Goal: Transaction & Acquisition: Purchase product/service

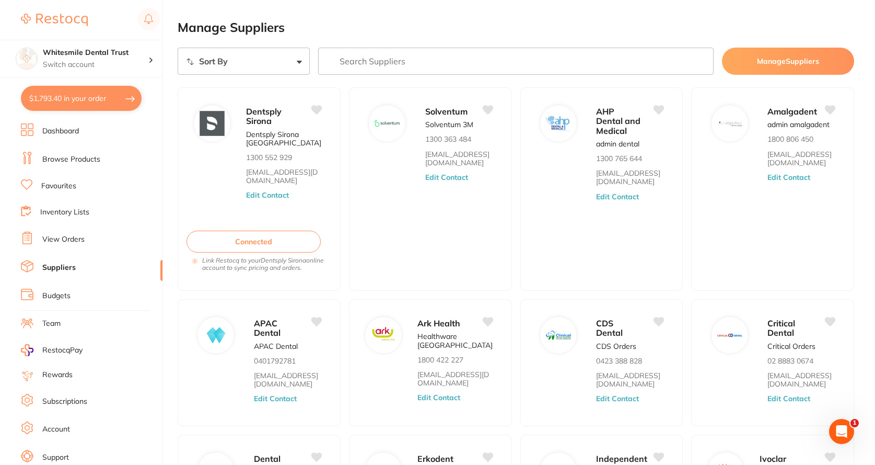
click at [88, 96] on button "$1,793.40 in your order" at bounding box center [81, 98] width 121 height 25
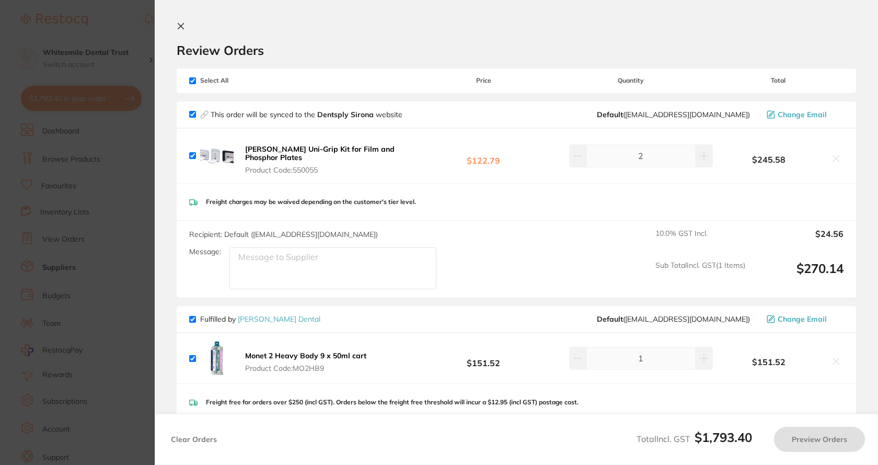
checkbox input "true"
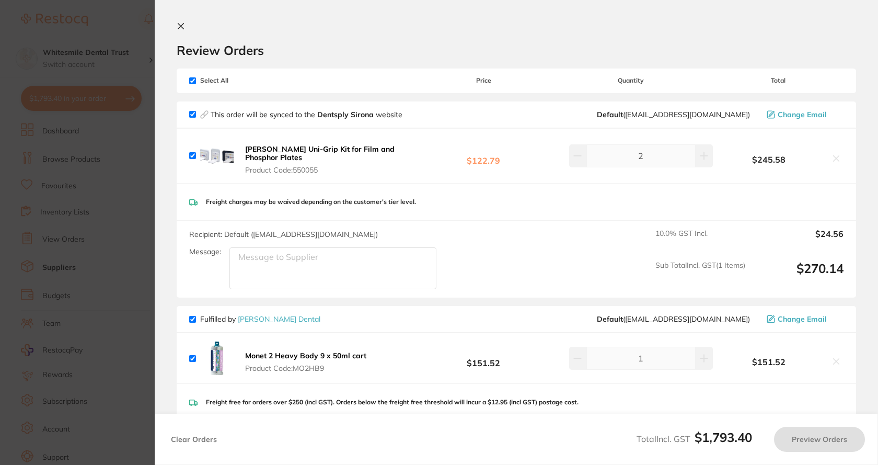
checkbox input "true"
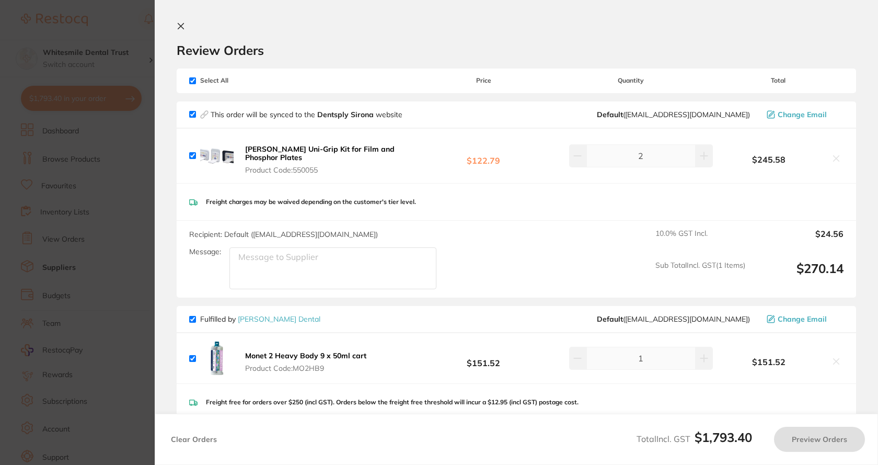
checkbox input "true"
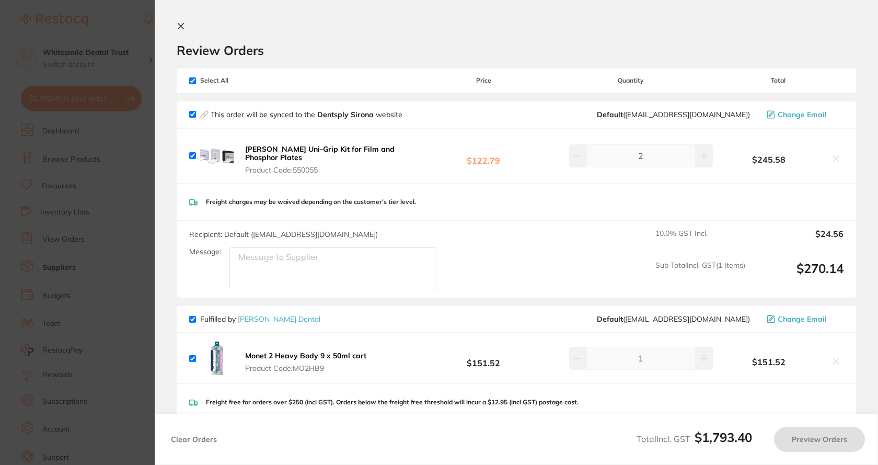
checkbox input "true"
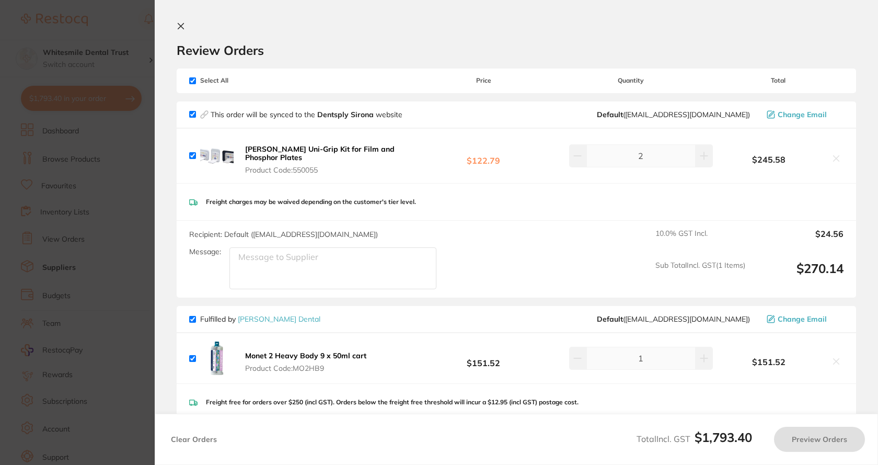
checkbox input "true"
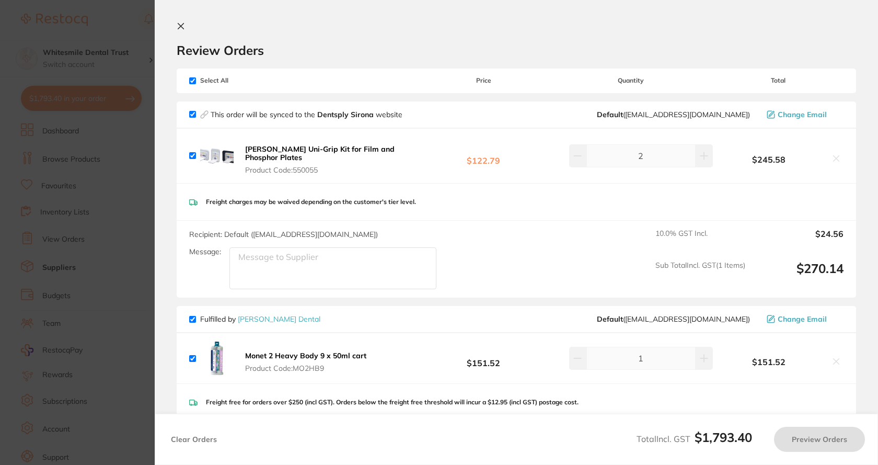
checkbox input "true"
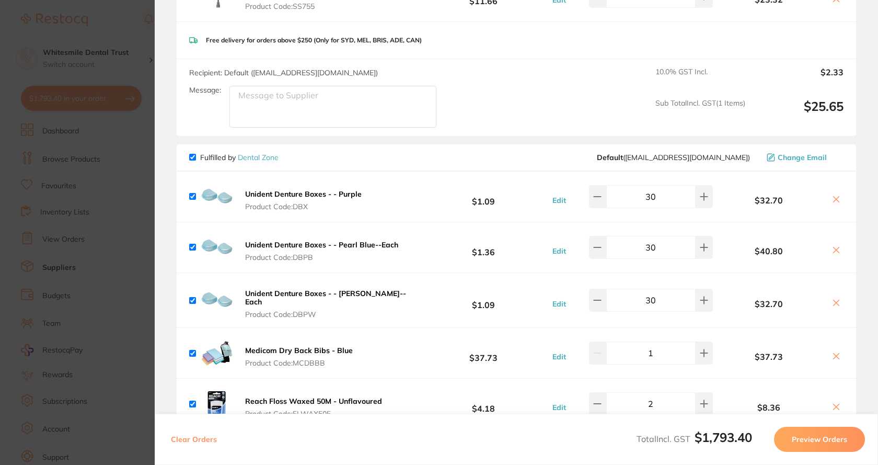
scroll to position [547, 0]
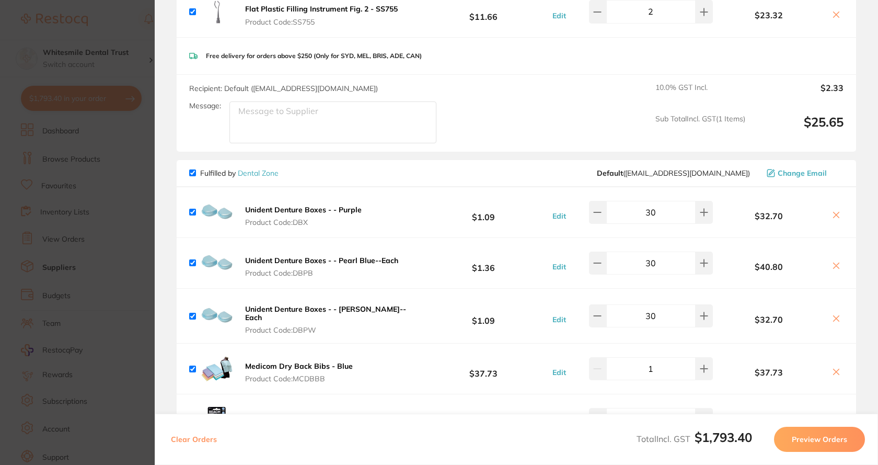
click at [92, 141] on section "Update RRP Set your pre negotiated price for this item. Item Agreed RRP (excl. …" at bounding box center [439, 232] width 878 height 465
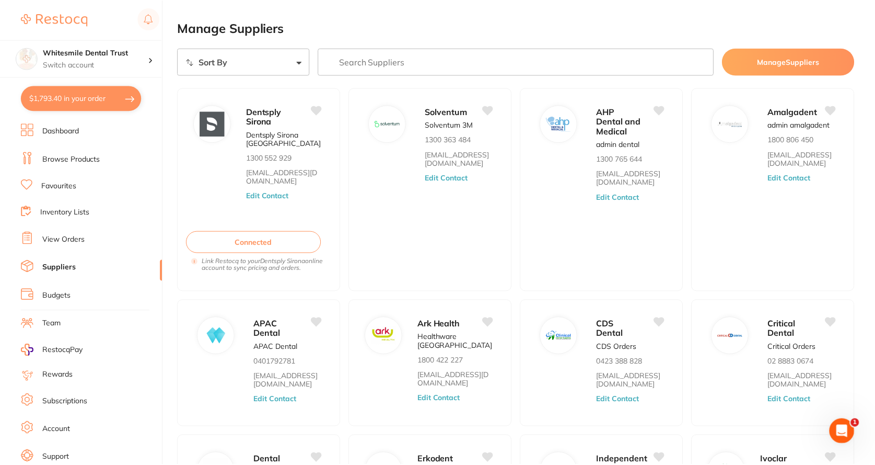
scroll to position [1, 0]
click at [67, 242] on link "View Orders" at bounding box center [63, 239] width 42 height 10
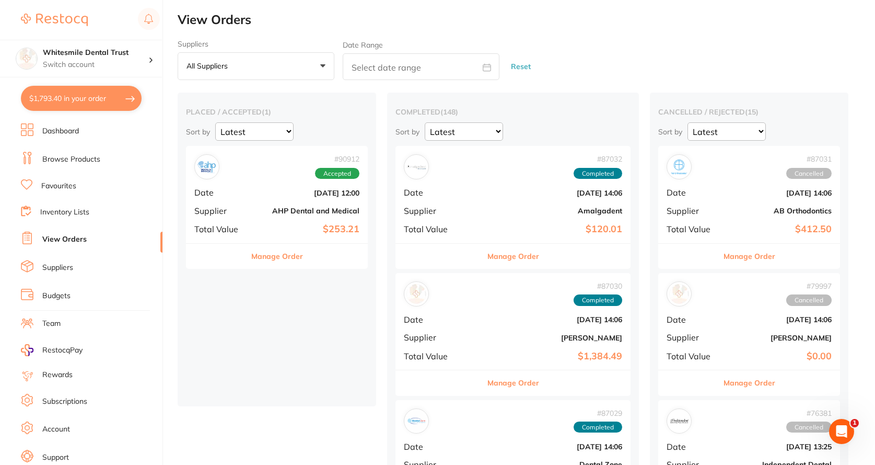
click at [314, 195] on b "Aug 21 2025, 12:00" at bounding box center [307, 193] width 105 height 8
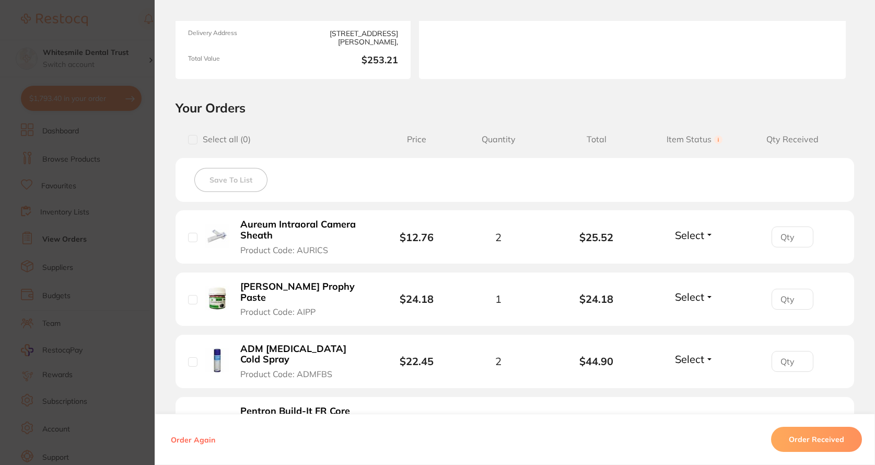
scroll to position [346, 0]
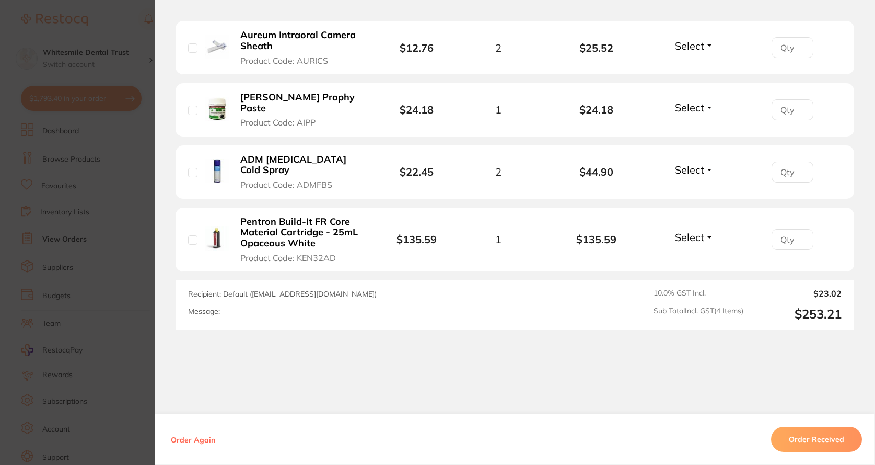
click at [138, 198] on section "Order ID: Restocq- 90912 Order Information Accepted Order Order Date Aug 21 202…" at bounding box center [437, 232] width 875 height 465
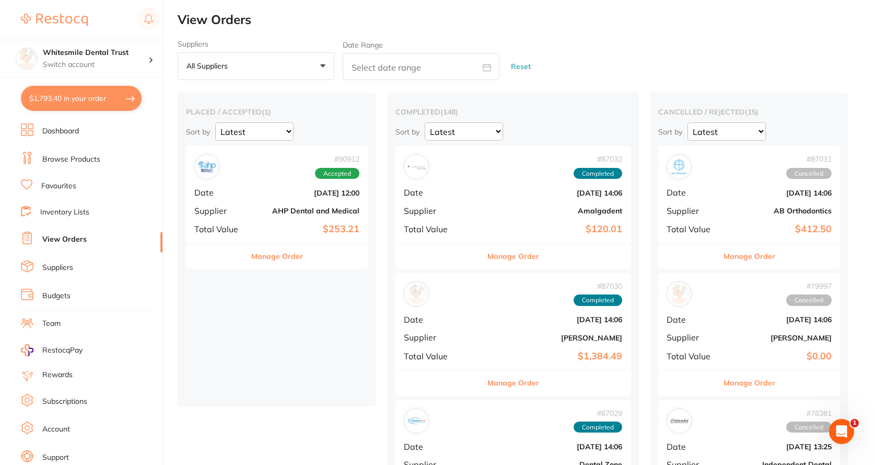
click at [67, 155] on link "Browse Products" at bounding box center [71, 159] width 58 height 10
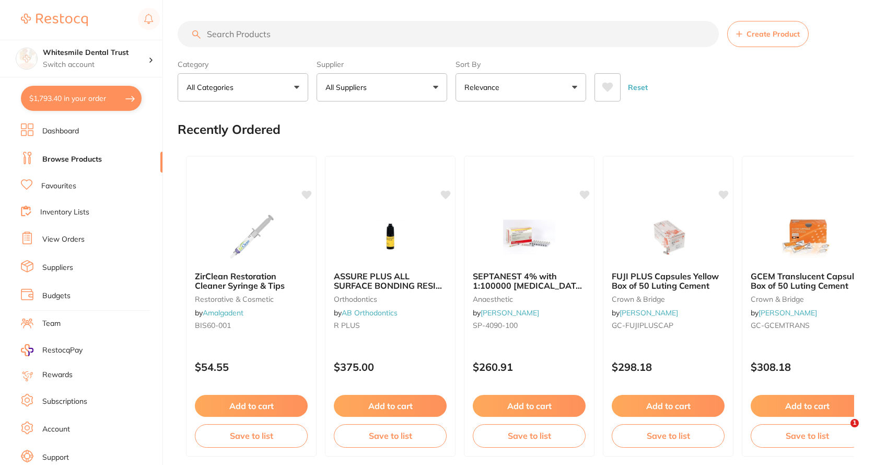
click at [269, 40] on input "search" at bounding box center [448, 34] width 541 height 26
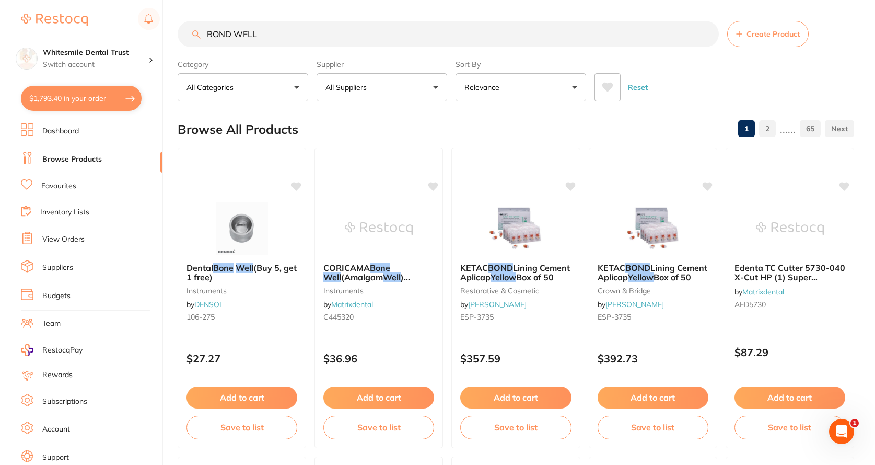
click at [230, 35] on input "BOND WELL" at bounding box center [448, 34] width 541 height 26
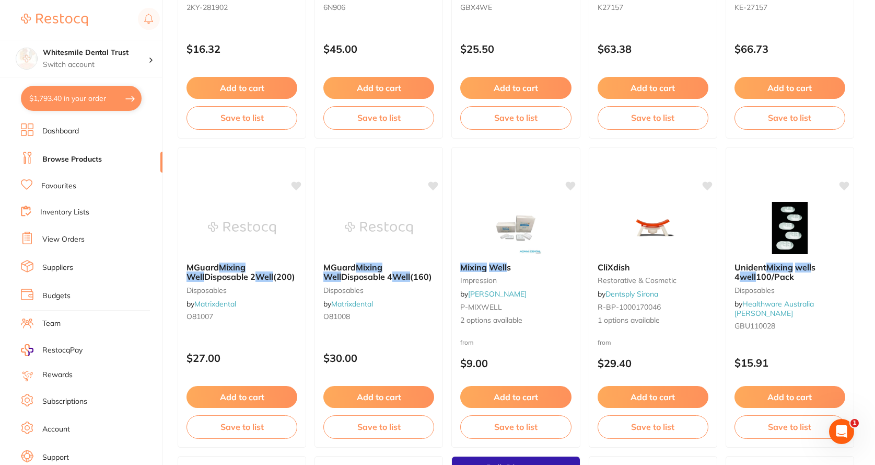
scroll to position [627, 0]
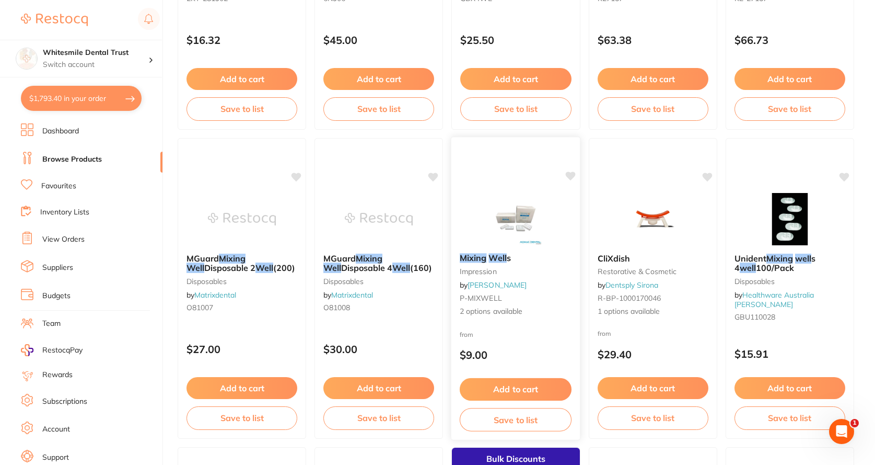
type input "mixing WELL"
click at [502, 308] on span "2 options available" at bounding box center [516, 311] width 112 height 10
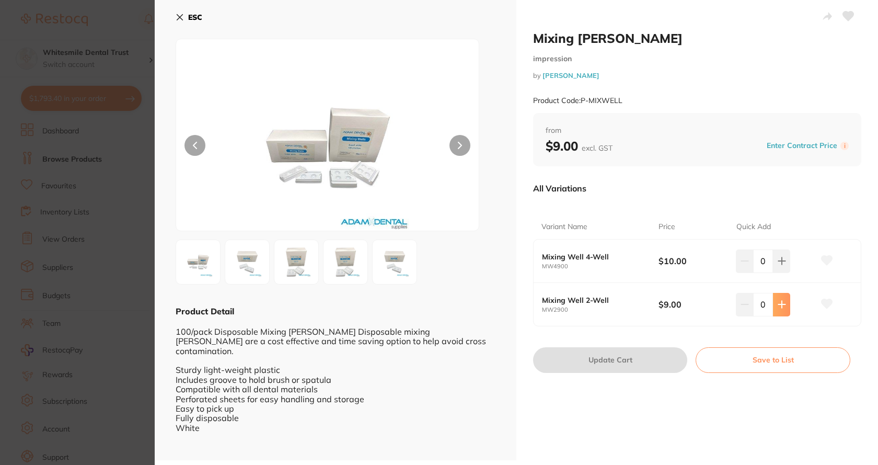
click at [782, 272] on button at bounding box center [781, 260] width 17 height 23
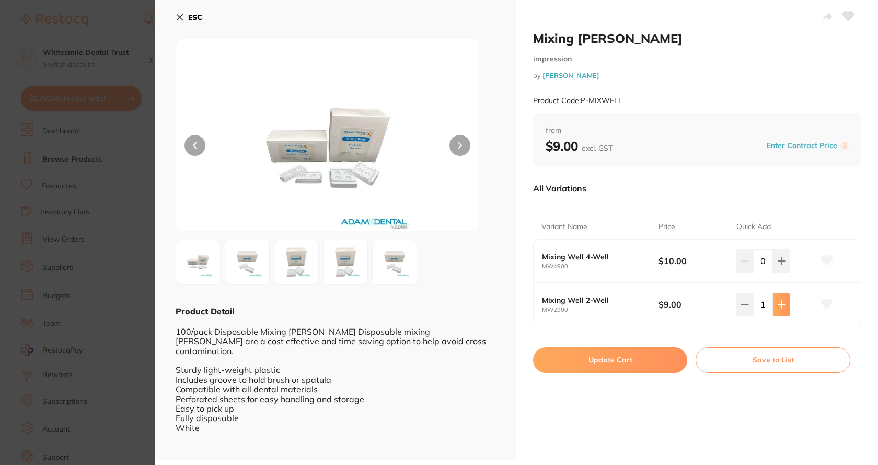
click at [782, 272] on button at bounding box center [781, 260] width 17 height 23
type input "2"
click at [586, 361] on button "Update Cart" at bounding box center [610, 359] width 154 height 25
checkbox input "false"
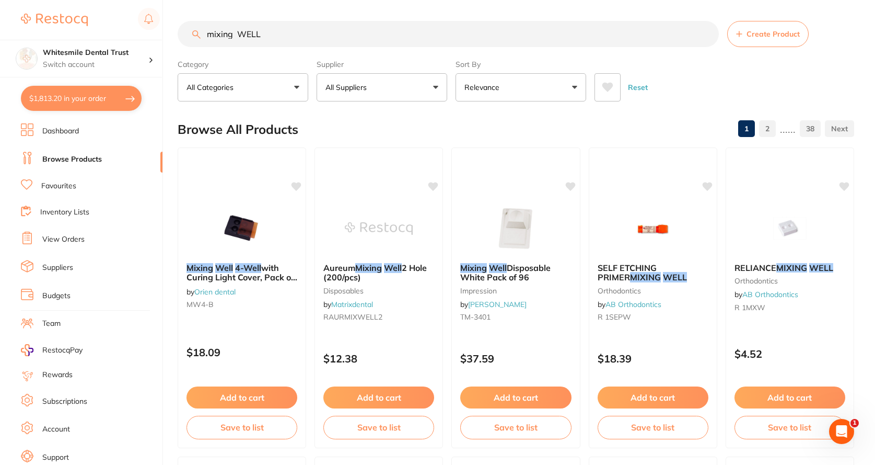
drag, startPoint x: 269, startPoint y: 32, endPoint x: 115, endPoint y: 39, distance: 153.8
click at [115, 39] on div "$1,813.20 Whitesmile Dental Trust Switch account Whitesmile Dental Trust $1,813…" at bounding box center [437, 232] width 875 height 465
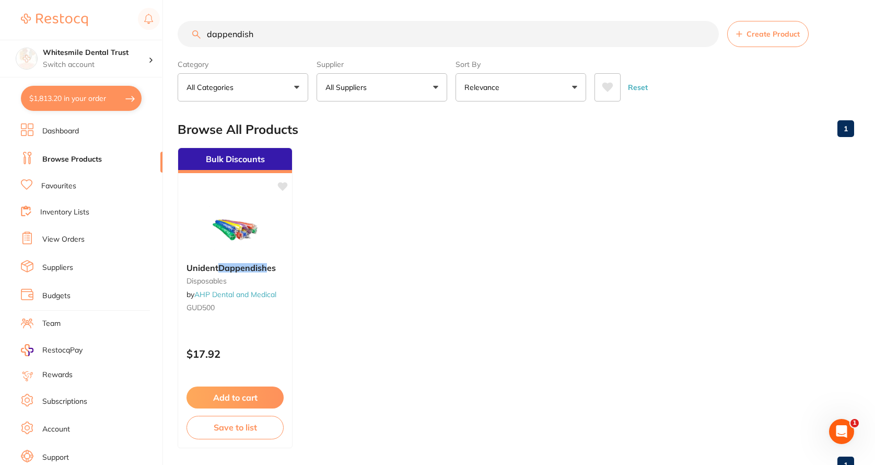
click at [236, 34] on input "dappendish" at bounding box center [448, 34] width 541 height 26
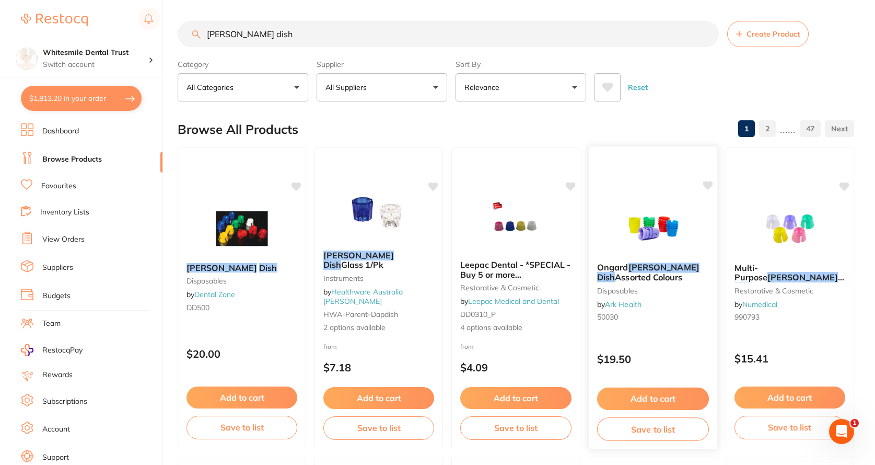
type input "[PERSON_NAME] dish"
click at [619, 270] on span "Ongard" at bounding box center [612, 267] width 31 height 10
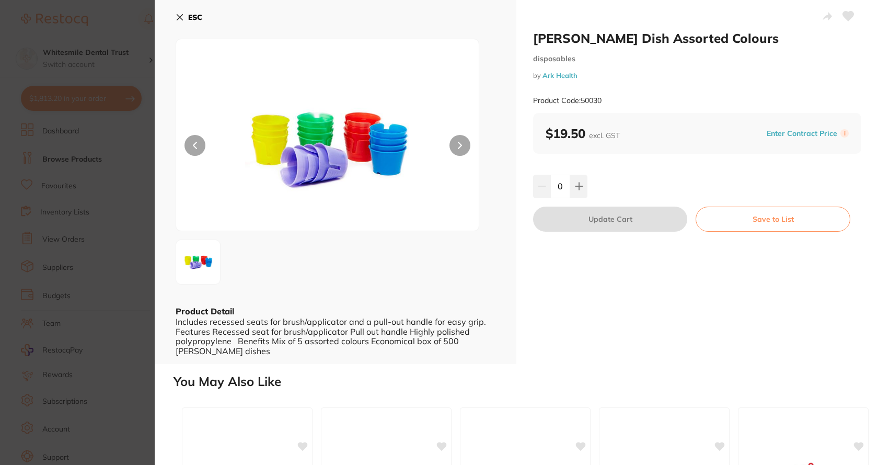
click at [101, 215] on section "Ongard Dappen Dish Assorted Colours disposables by Ark Health Product Code: 500…" at bounding box center [439, 232] width 878 height 465
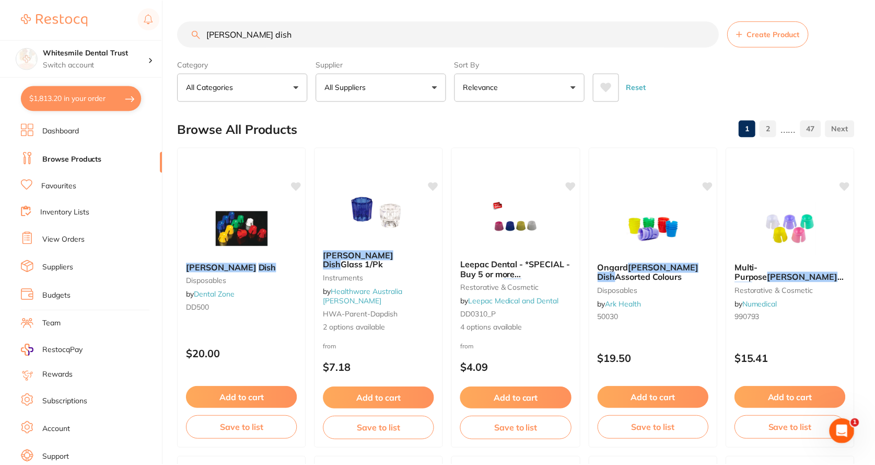
scroll to position [1, 0]
click at [92, 101] on button "$1,813.20 in your order" at bounding box center [81, 98] width 121 height 25
checkbox input "true"
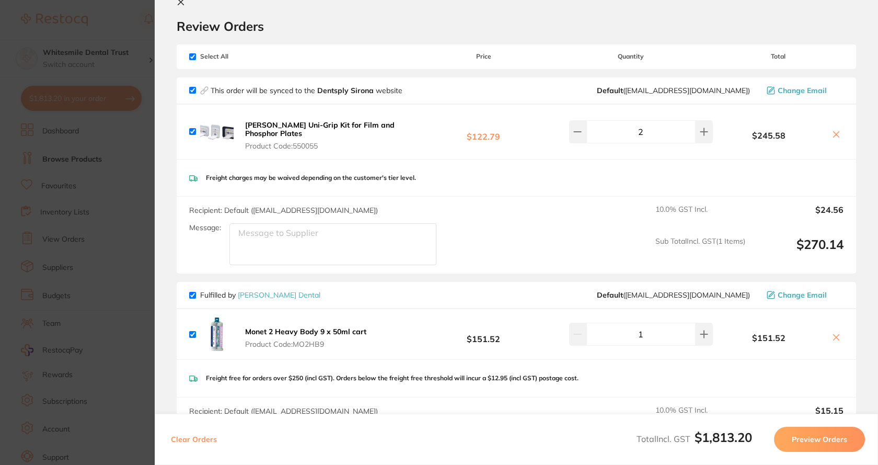
scroll to position [0, 0]
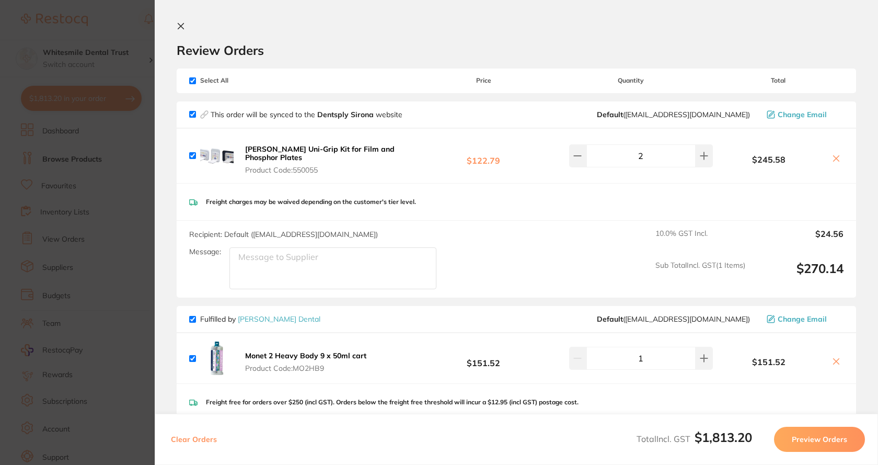
click at [112, 237] on section "Update RRP Set your pre negotiated price for this item. Item Agreed RRP (excl. …" at bounding box center [439, 232] width 878 height 465
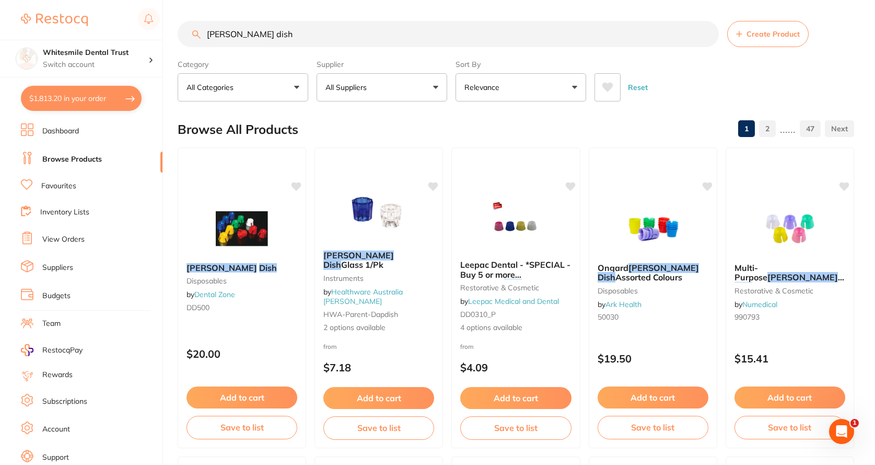
click at [426, 88] on button "All Suppliers" at bounding box center [382, 87] width 131 height 28
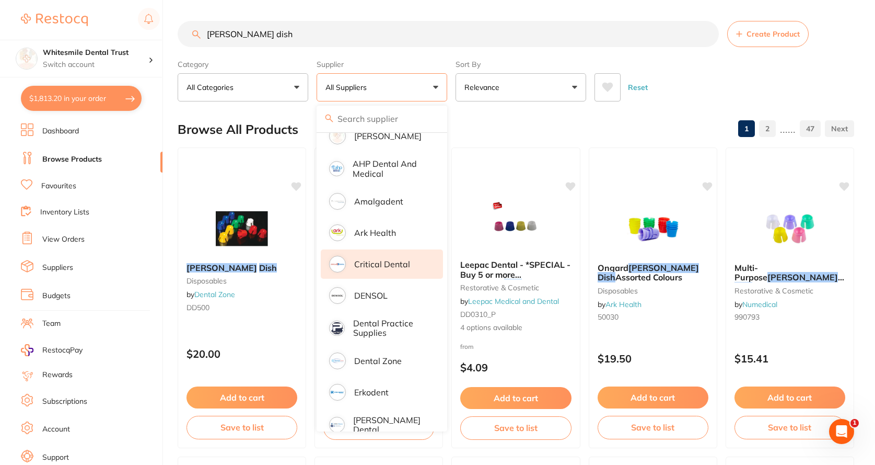
scroll to position [157, 0]
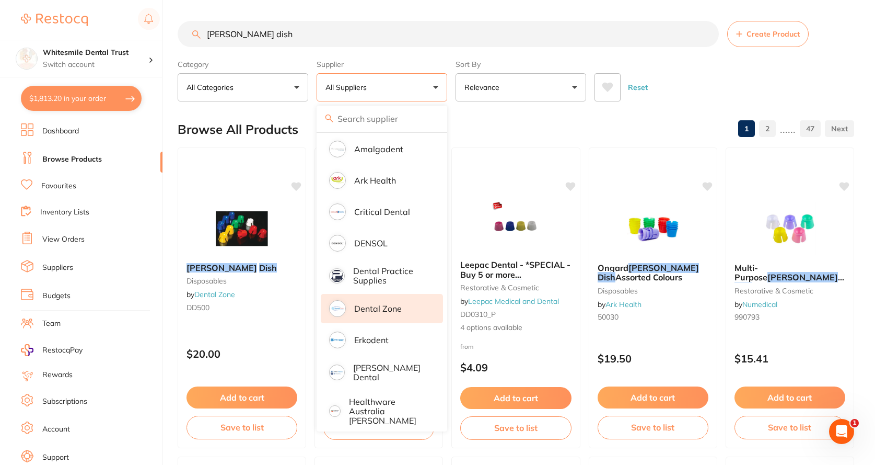
click at [373, 310] on p "Dental Zone" at bounding box center [378, 308] width 48 height 9
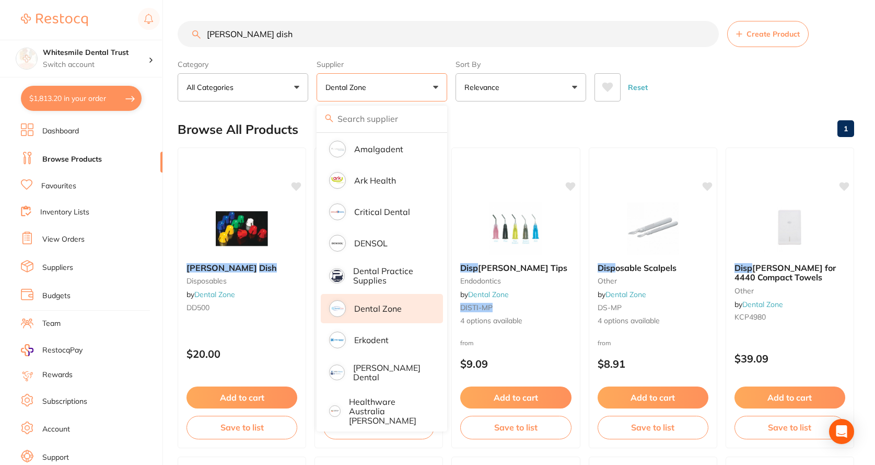
click at [725, 91] on div "Reset" at bounding box center [720, 83] width 251 height 37
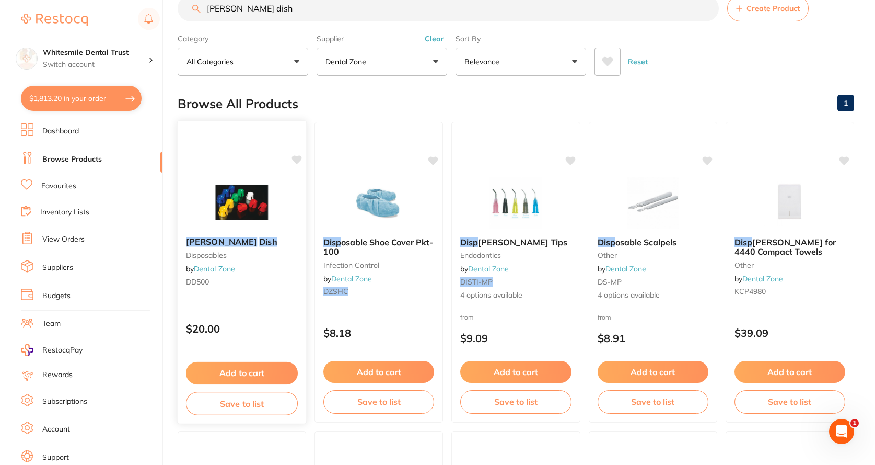
scroll to position [0, 0]
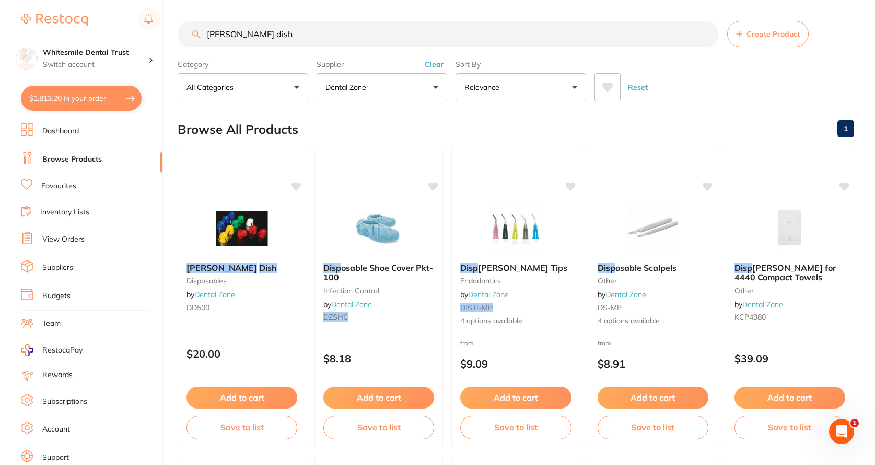
click at [355, 79] on button "Dental Zone" at bounding box center [382, 87] width 131 height 28
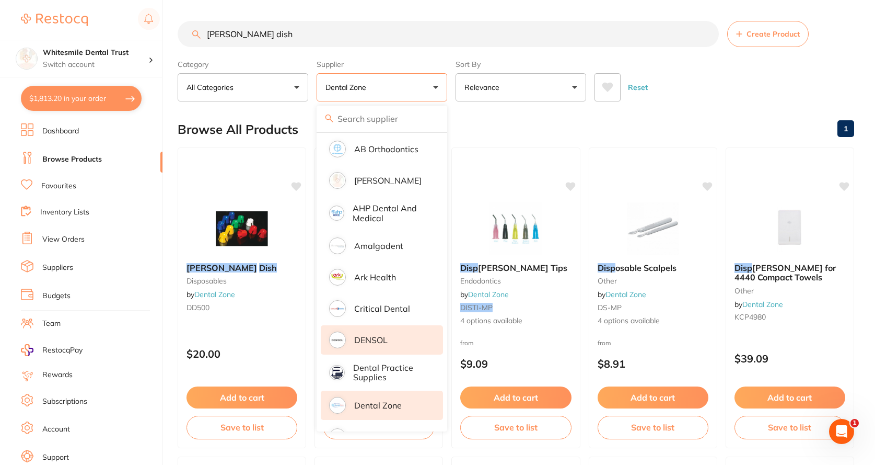
scroll to position [52, 0]
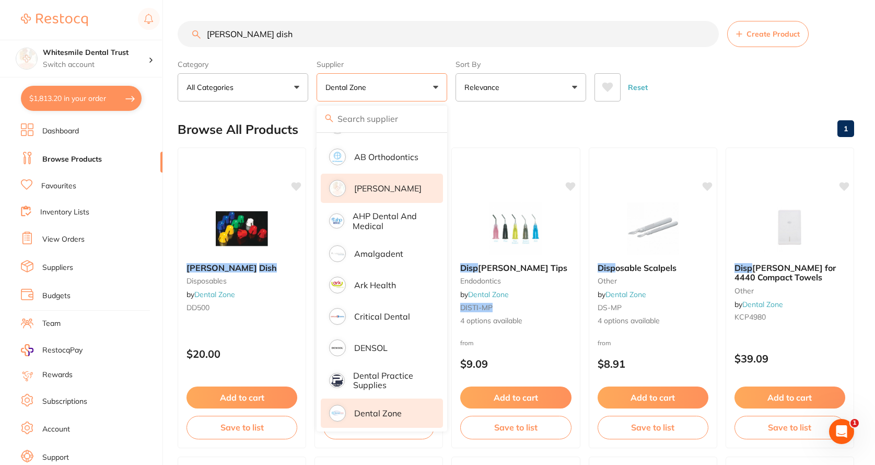
click at [379, 183] on p "[PERSON_NAME]" at bounding box center [387, 187] width 67 height 9
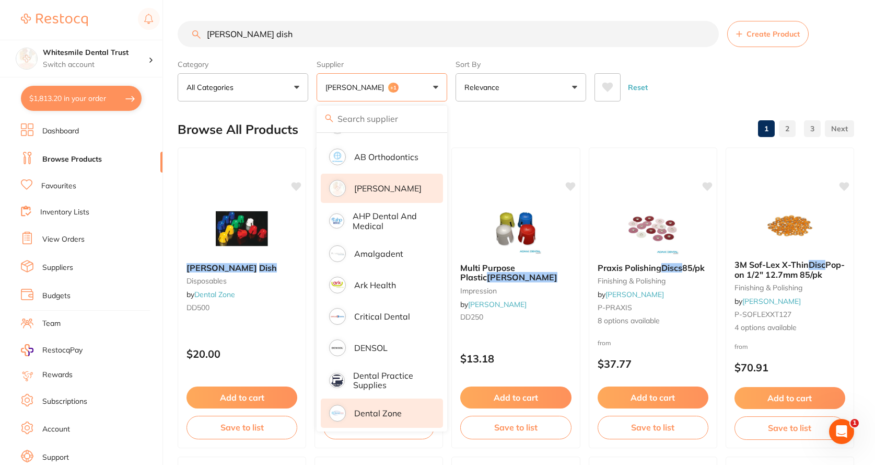
scroll to position [0, 0]
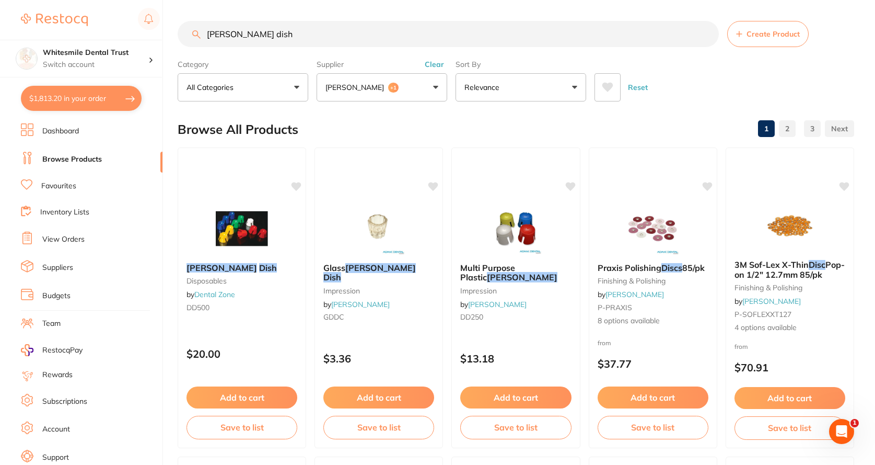
click at [411, 88] on button "Adam Dental +1" at bounding box center [382, 87] width 131 height 28
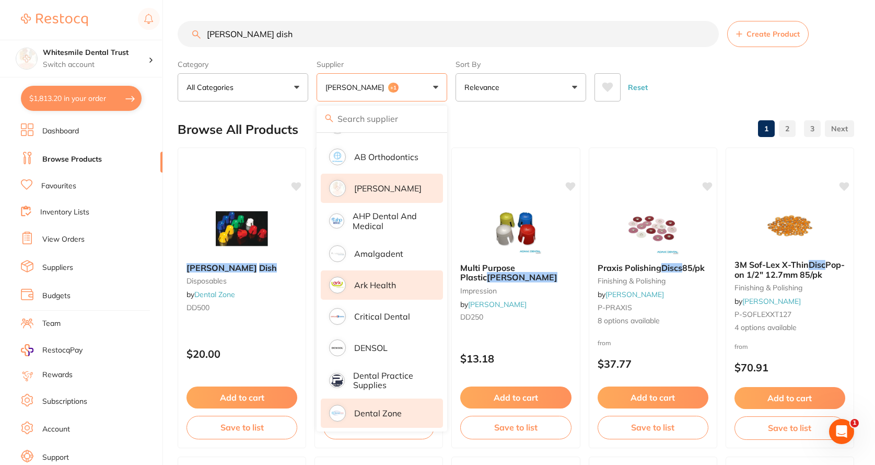
click at [375, 286] on p "Ark Health" at bounding box center [375, 284] width 42 height 9
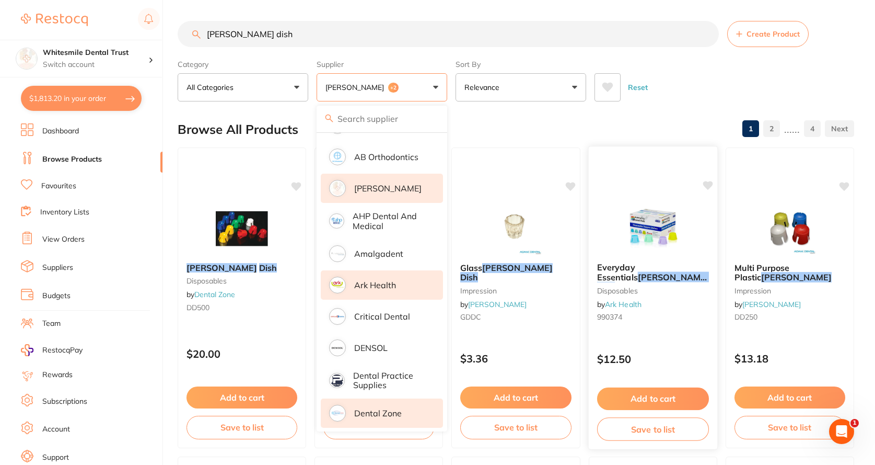
click at [633, 290] on small "disposables" at bounding box center [653, 290] width 112 height 8
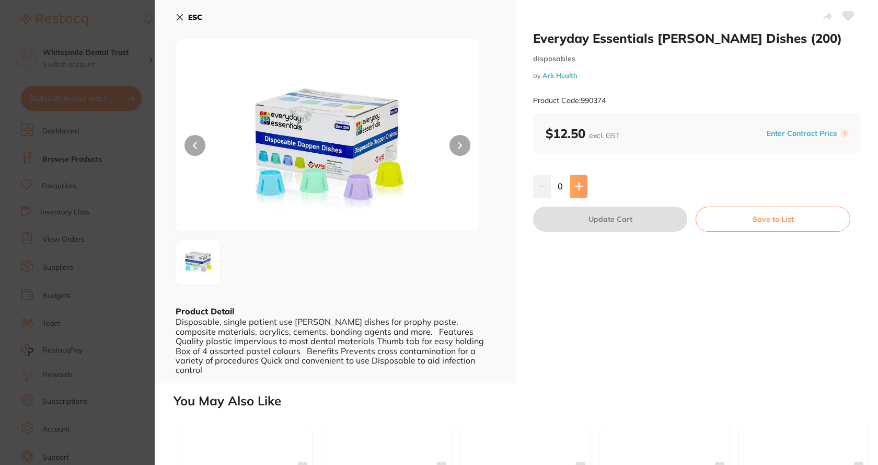
click at [577, 185] on icon at bounding box center [578, 186] width 7 height 7
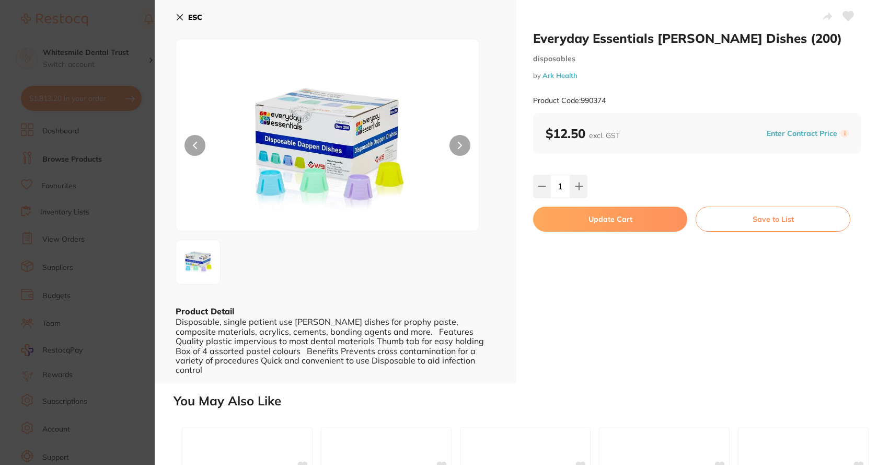
click at [579, 188] on icon at bounding box center [579, 186] width 8 height 8
type input "2"
drag, startPoint x: 589, startPoint y: 219, endPoint x: 186, endPoint y: 168, distance: 406.7
click at [589, 219] on button "Update Cart" at bounding box center [610, 218] width 154 height 25
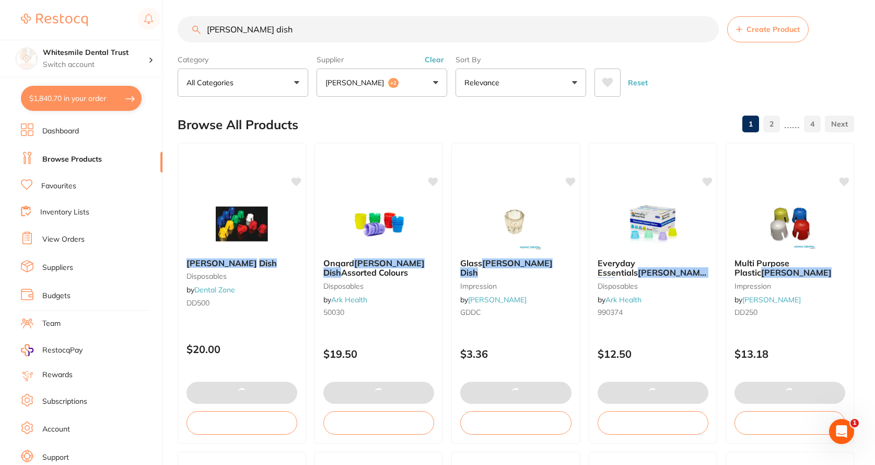
click at [85, 94] on button "$1,840.70 in your order" at bounding box center [81, 98] width 121 height 25
checkbox input "true"
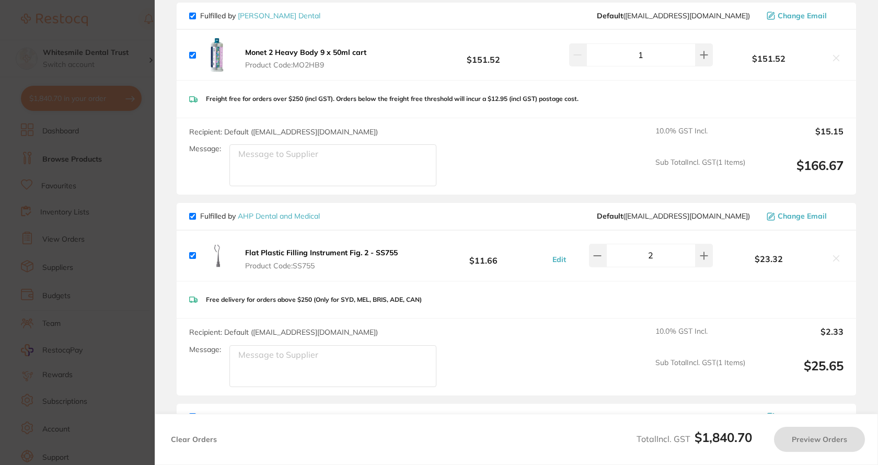
checkbox input "false"
checkbox input "true"
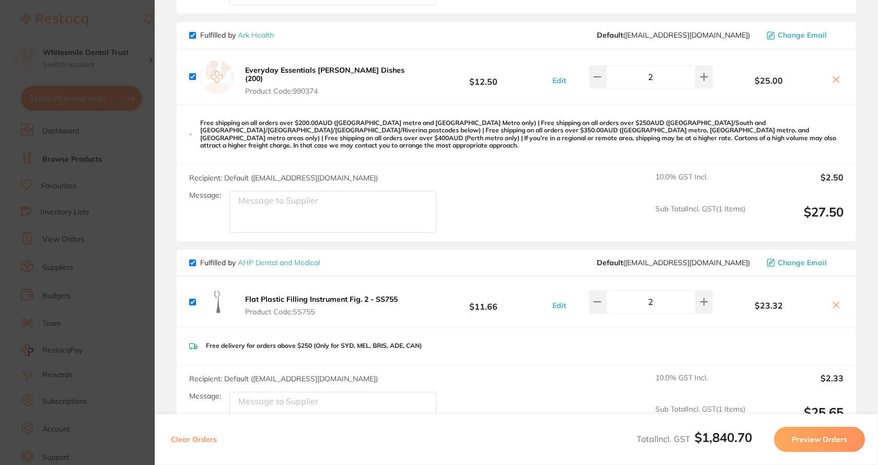
scroll to position [523, 0]
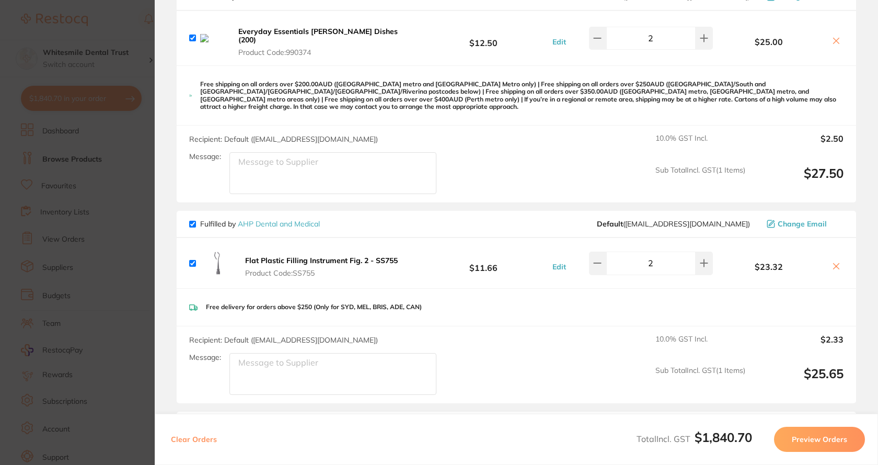
drag, startPoint x: 832, startPoint y: 250, endPoint x: 504, endPoint y: 250, distance: 328.2
click at [832, 262] on icon at bounding box center [836, 266] width 8 height 8
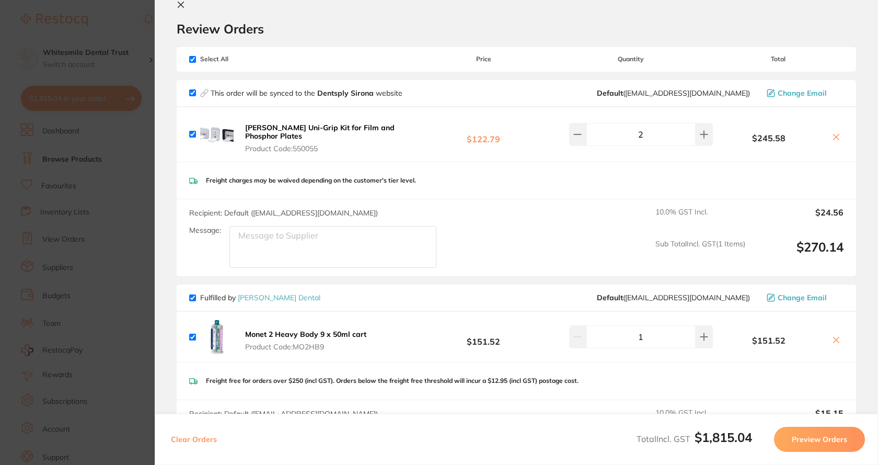
scroll to position [0, 0]
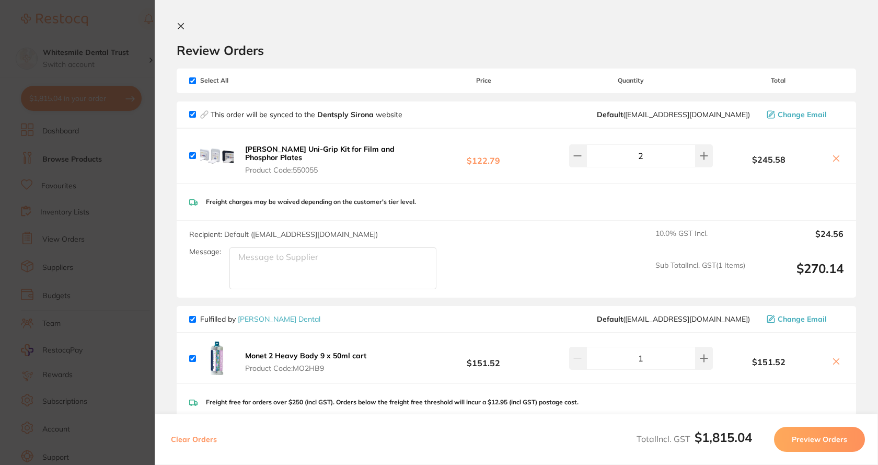
click at [112, 104] on section "Update RRP Set your pre negotiated price for this item. Item Agreed RRP (excl. …" at bounding box center [439, 232] width 878 height 465
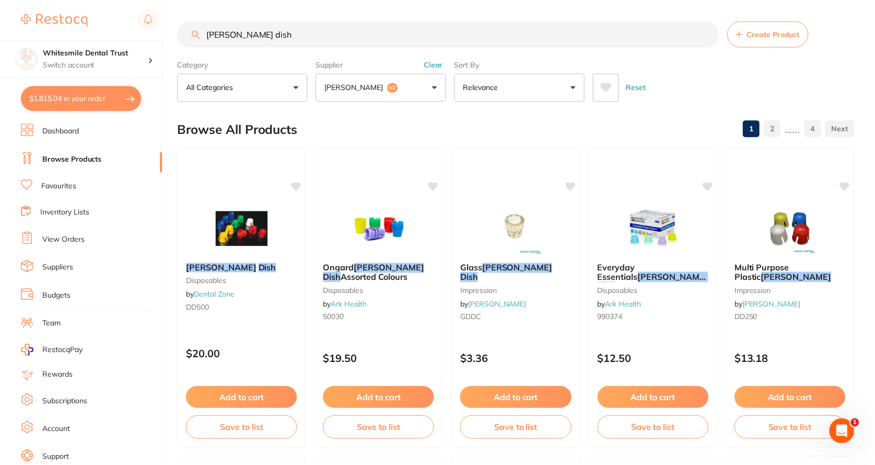
scroll to position [5, 0]
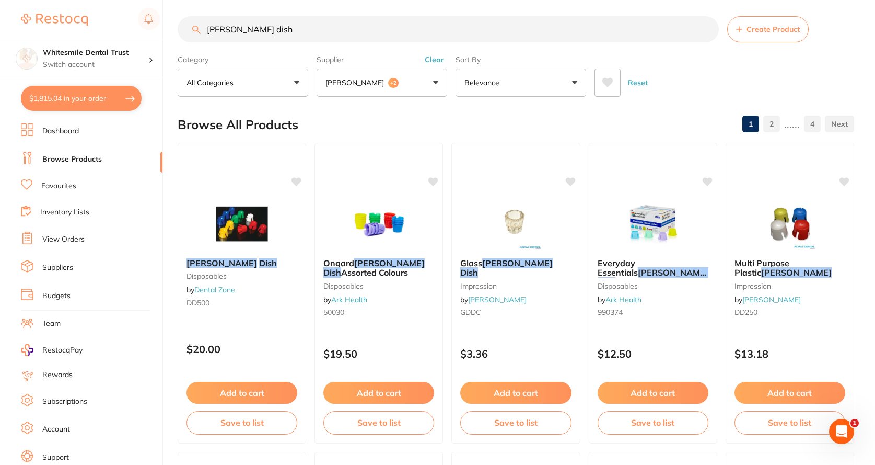
click at [432, 85] on button "Adam Dental +2" at bounding box center [382, 82] width 131 height 28
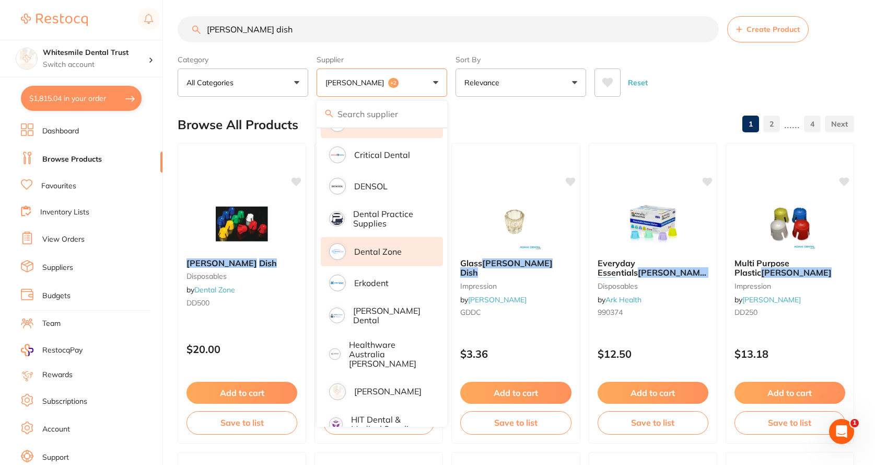
scroll to position [261, 0]
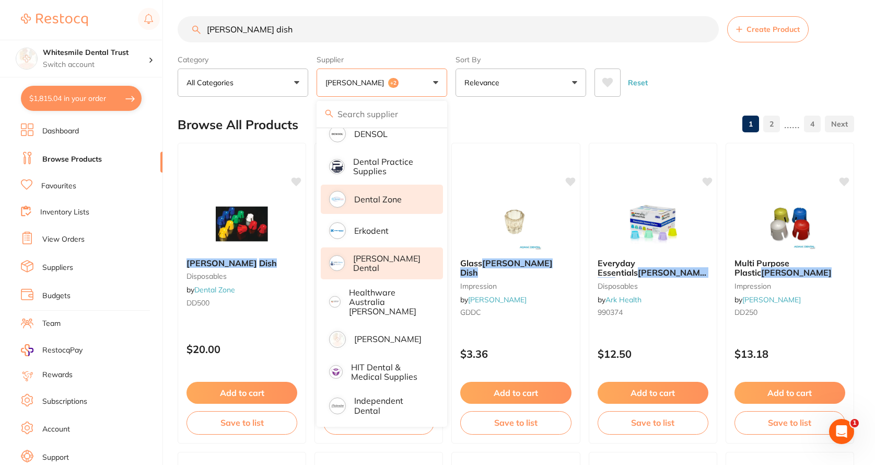
click at [390, 259] on p "[PERSON_NAME] Dental" at bounding box center [390, 262] width 75 height 19
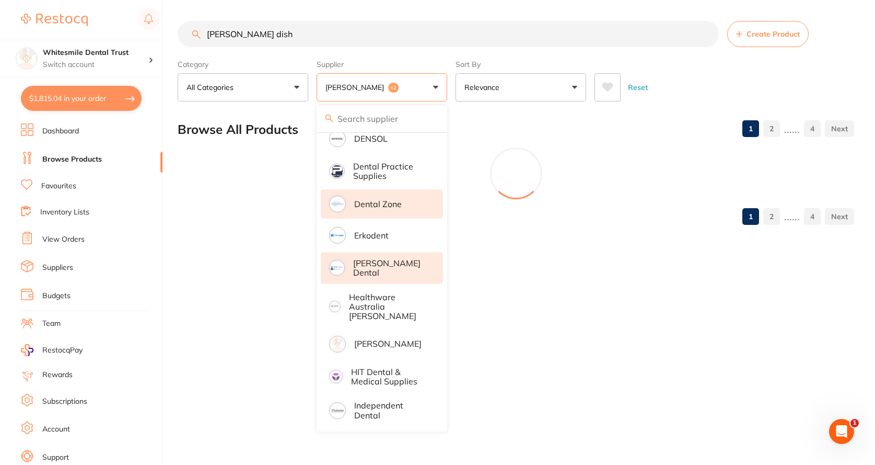
scroll to position [0, 0]
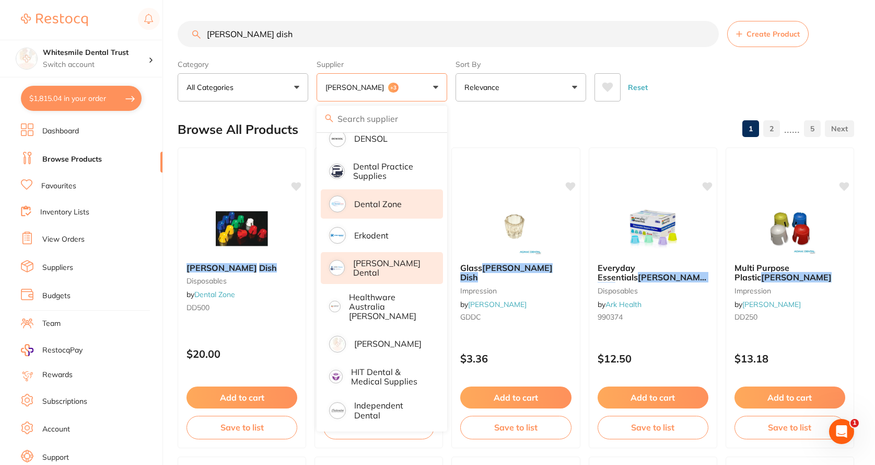
click at [668, 89] on div "Reset" at bounding box center [720, 83] width 251 height 37
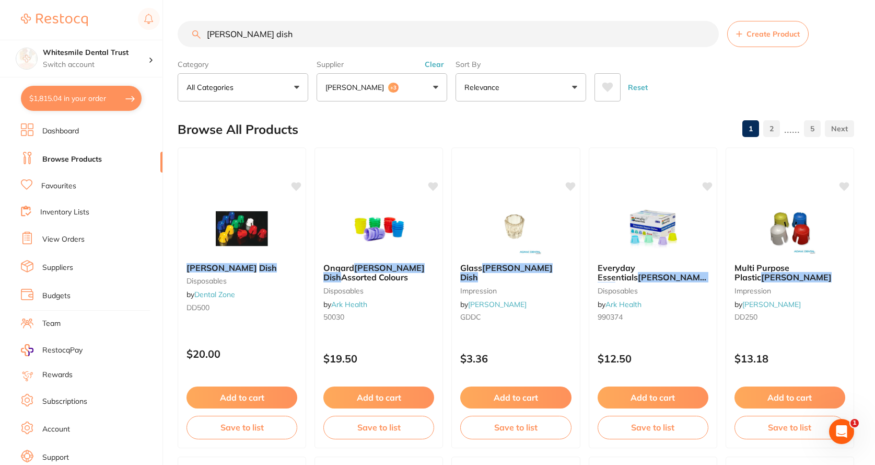
click at [436, 87] on button "Adam Dental +3" at bounding box center [382, 87] width 131 height 28
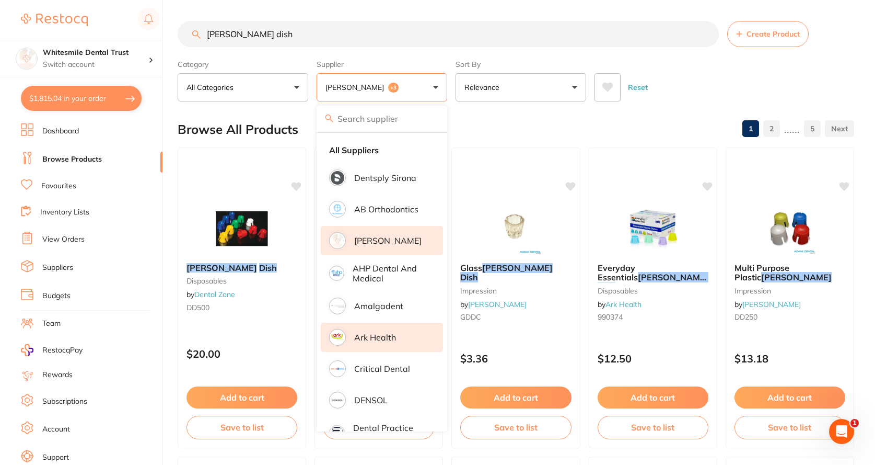
click at [343, 340] on img at bounding box center [338, 337] width 14 height 14
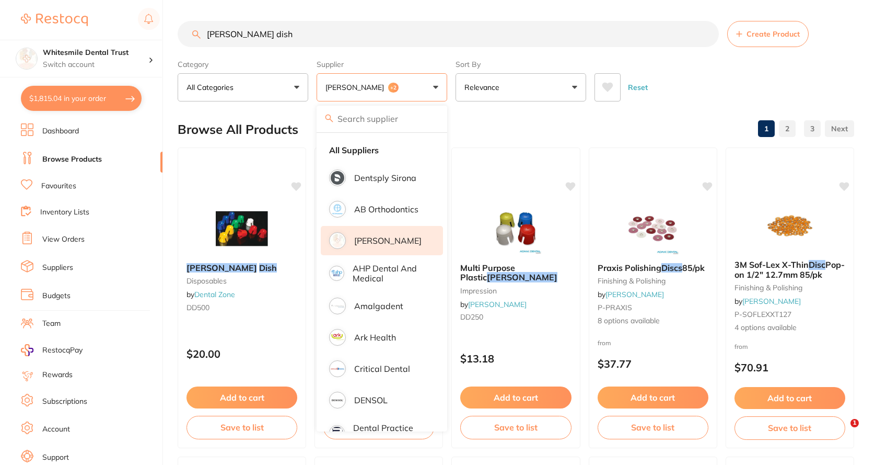
click at [346, 239] on li "[PERSON_NAME]" at bounding box center [382, 240] width 122 height 29
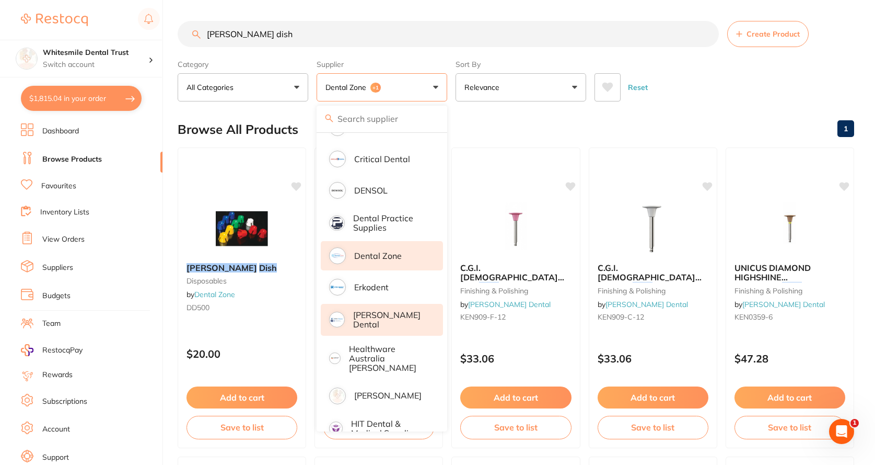
scroll to position [209, 0]
click at [380, 259] on p "Dental Zone" at bounding box center [378, 255] width 48 height 9
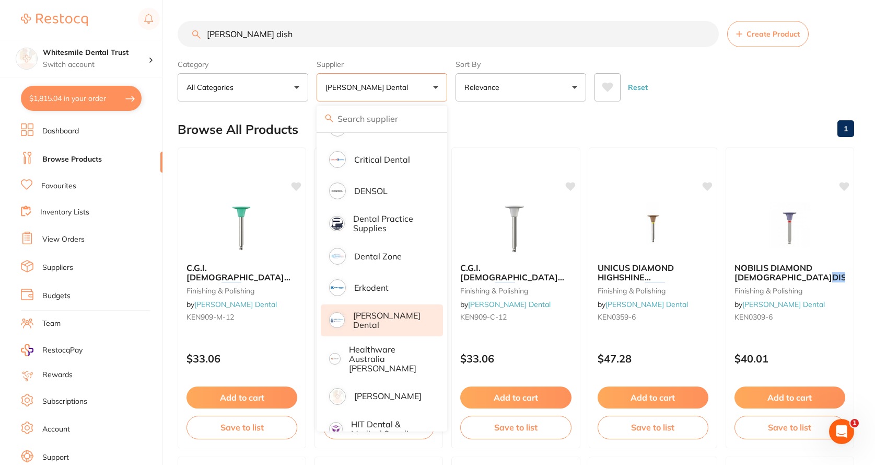
scroll to position [0, 0]
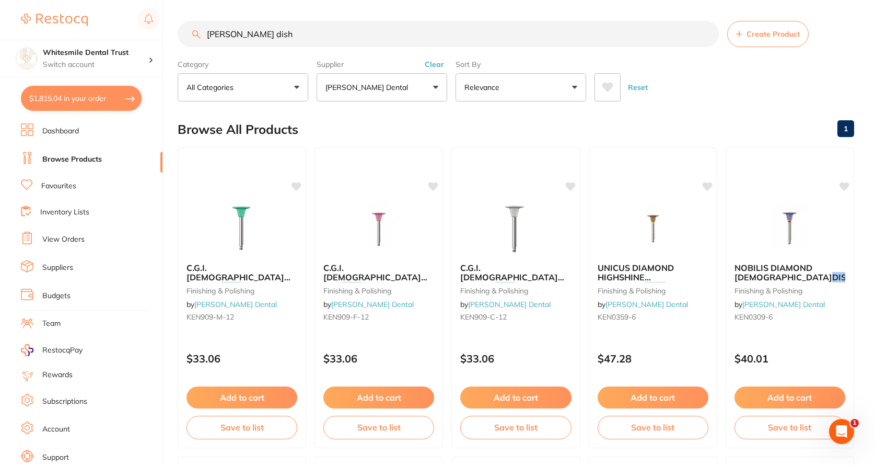
click at [437, 87] on button "[PERSON_NAME] Dental" at bounding box center [382, 87] width 131 height 28
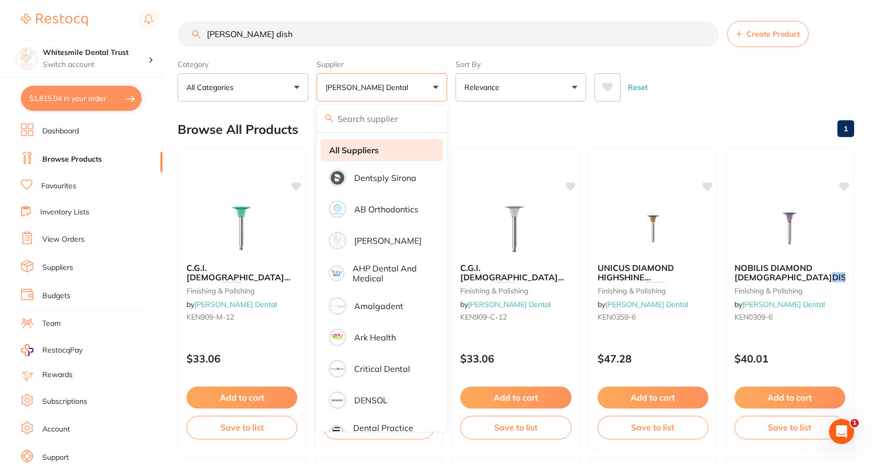
click at [369, 150] on strong "All Suppliers" at bounding box center [354, 149] width 50 height 9
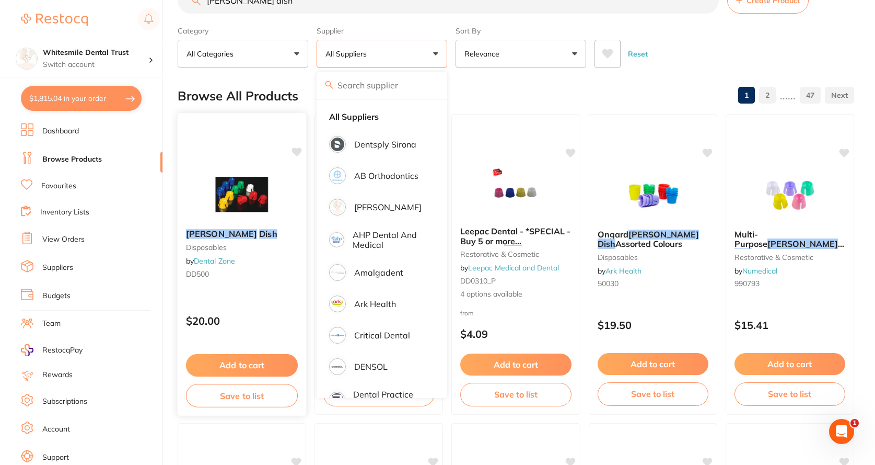
scroll to position [52, 0]
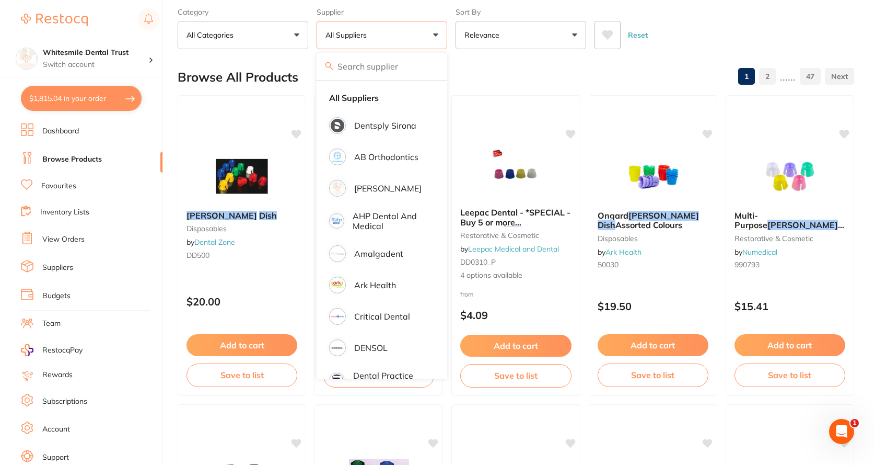
click at [621, 73] on div "Browse All Products 1 2 ...... 47" at bounding box center [516, 77] width 677 height 35
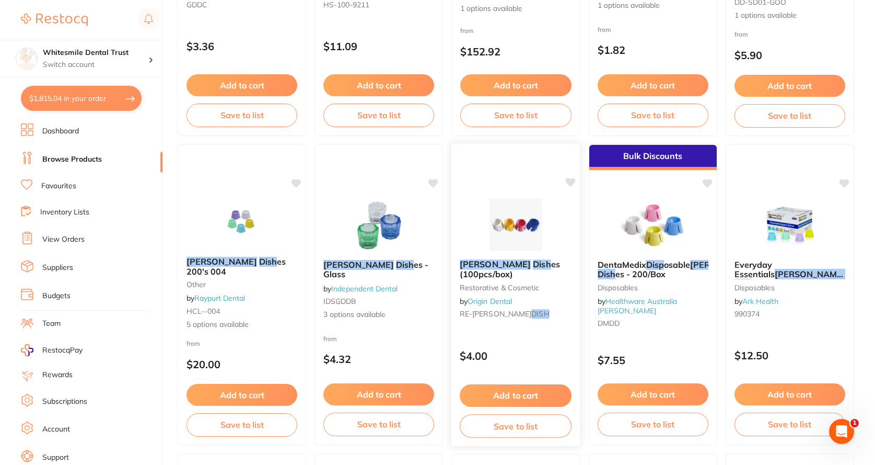
scroll to position [993, 0]
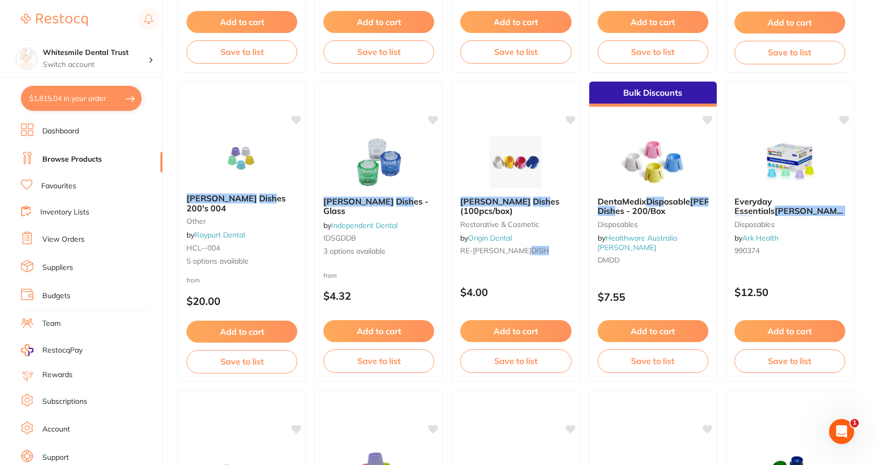
drag, startPoint x: 111, startPoint y: 101, endPoint x: 139, endPoint y: 123, distance: 35.0
click at [111, 101] on button "$1,815.04 in your order" at bounding box center [81, 98] width 121 height 25
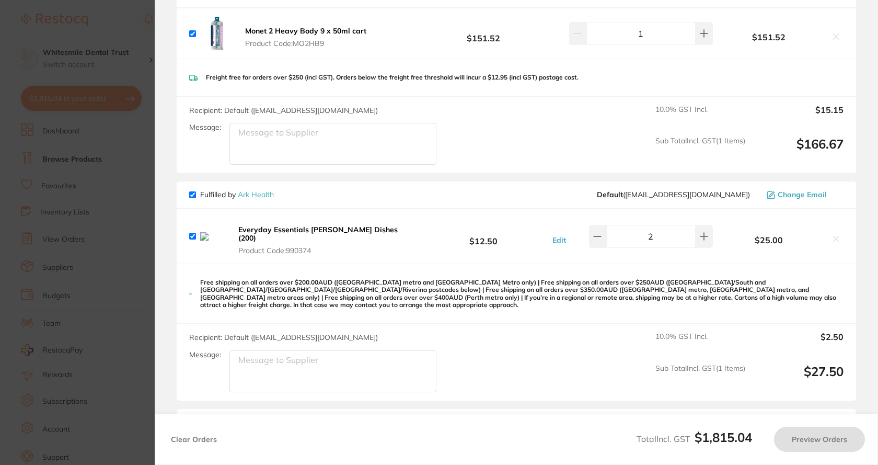
scroll to position [418, 0]
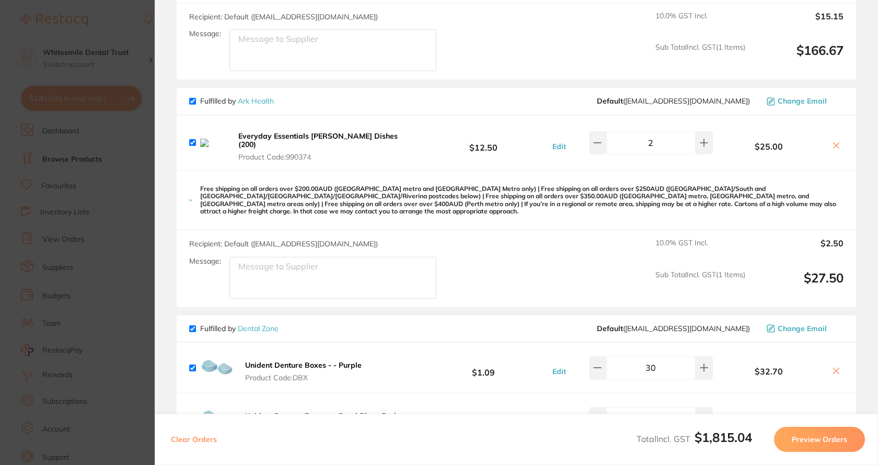
click at [833, 141] on icon at bounding box center [836, 145] width 8 height 8
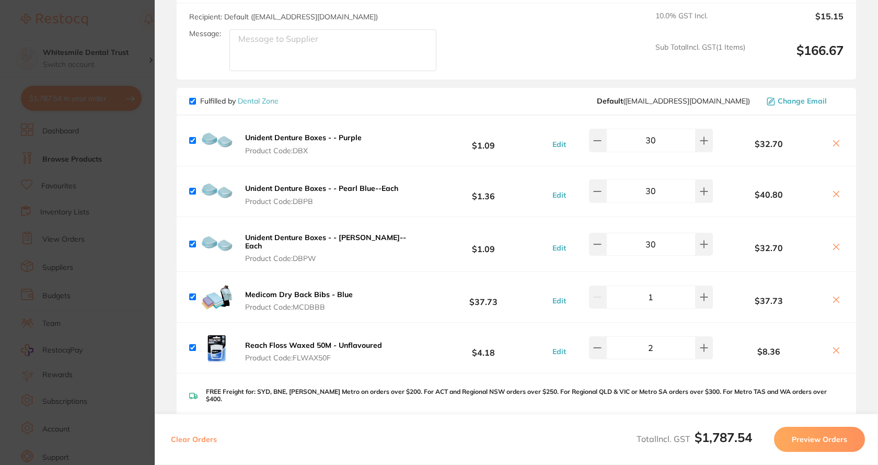
scroll to position [209, 0]
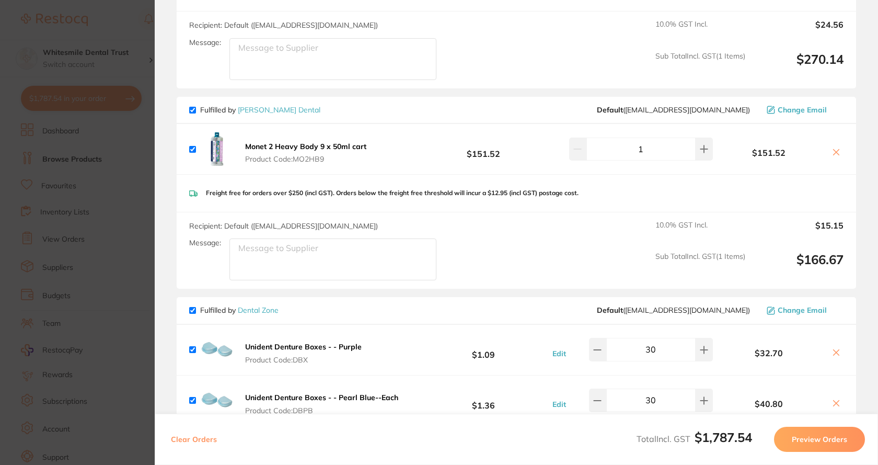
checkbox input "true"
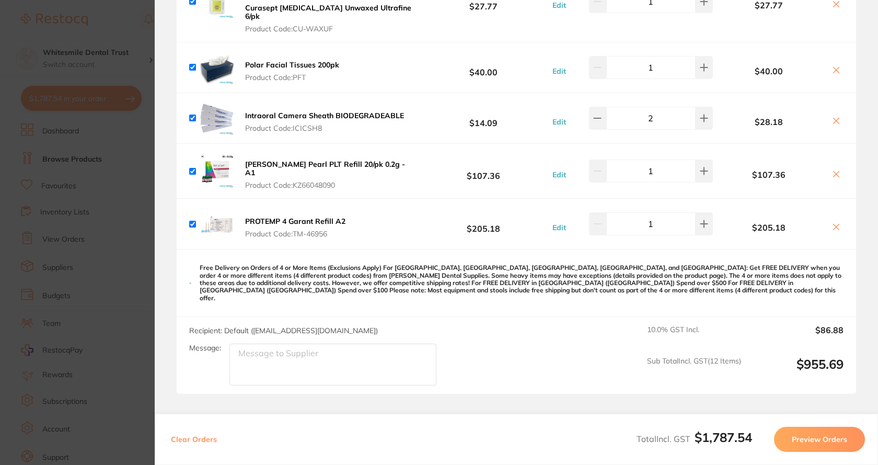
scroll to position [1651, 0]
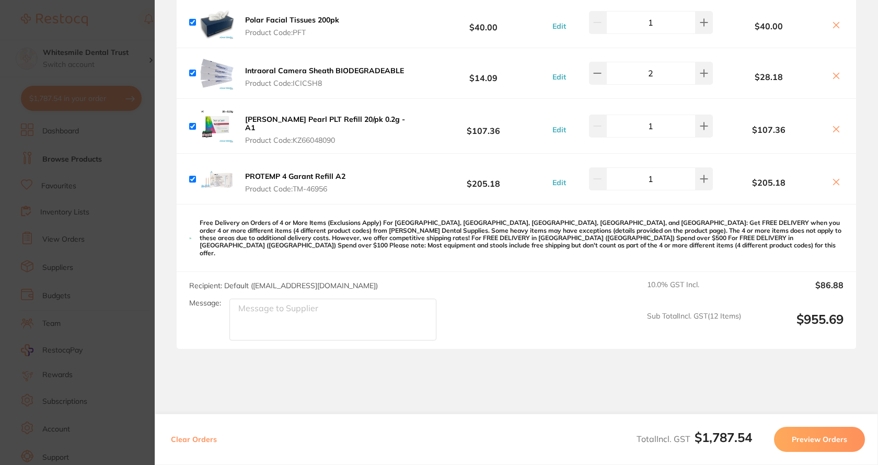
click at [97, 204] on section "Update RRP Set your pre negotiated price for this item. Item Agreed RRP (excl. …" at bounding box center [439, 232] width 878 height 465
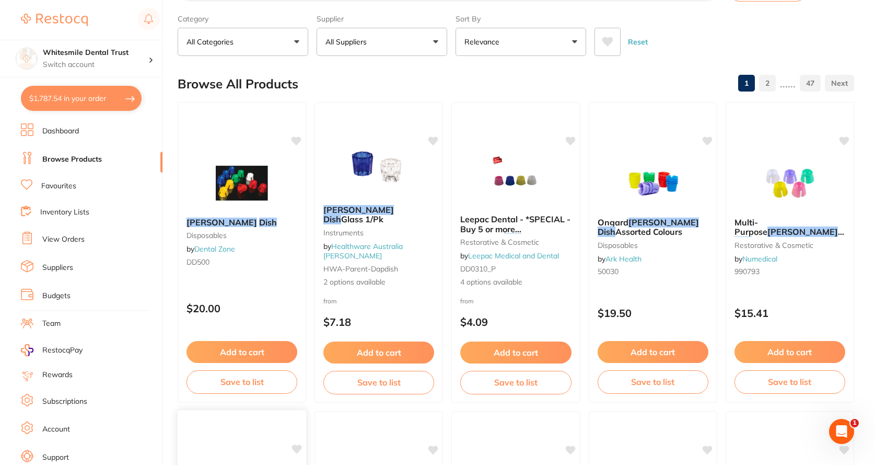
scroll to position [0, 0]
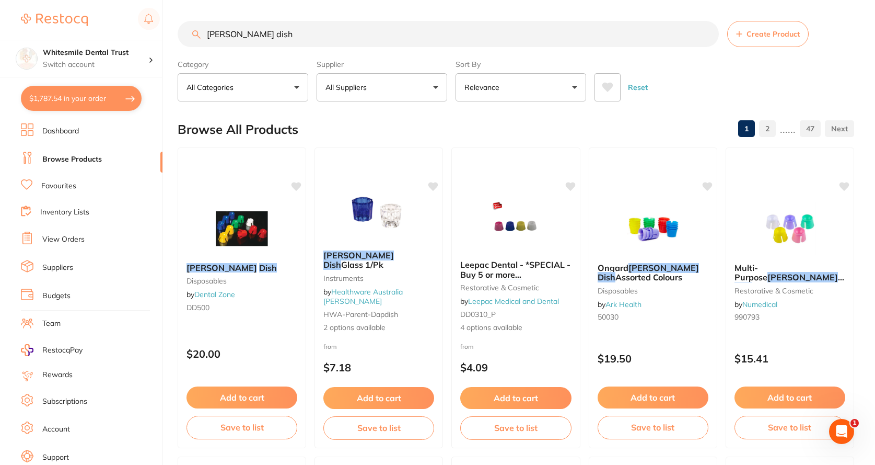
drag, startPoint x: 232, startPoint y: 31, endPoint x: 163, endPoint y: 40, distance: 69.5
click at [163, 40] on div "$1,787.54 Whitesmile Dental Trust Switch account Whitesmile Dental Trust $1,787…" at bounding box center [437, 232] width 875 height 465
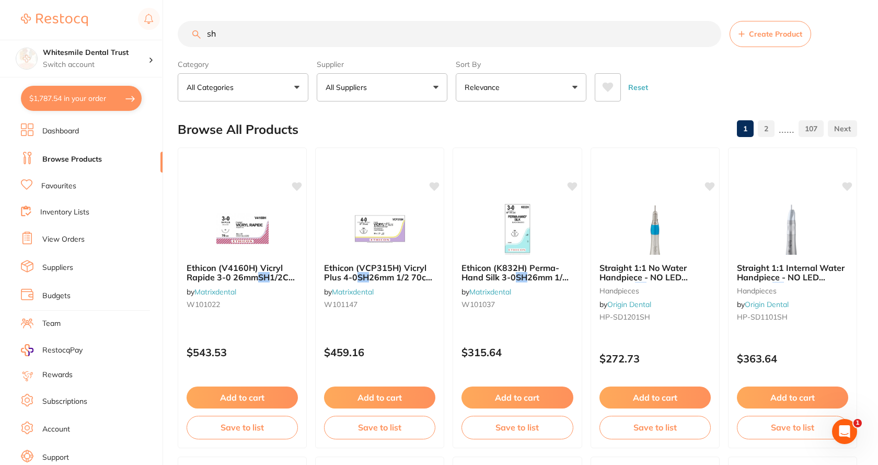
type input "s"
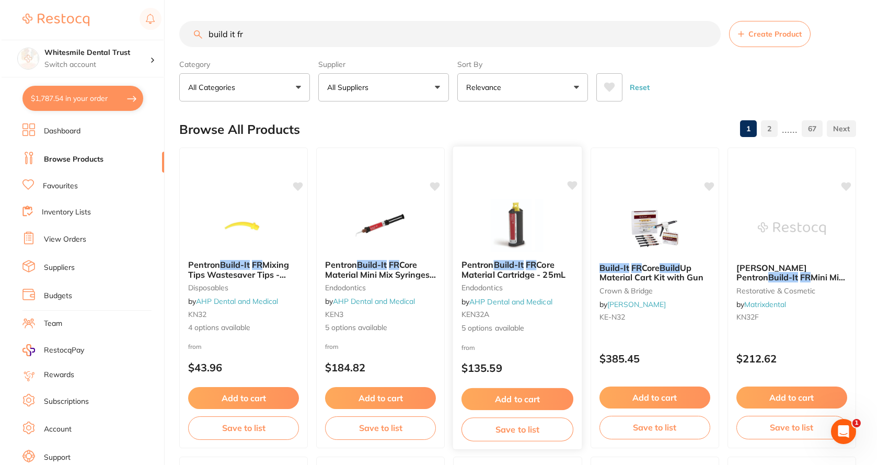
scroll to position [0, 0]
type input "build it fr"
click at [71, 92] on button "$1,787.54 in your order" at bounding box center [81, 98] width 121 height 25
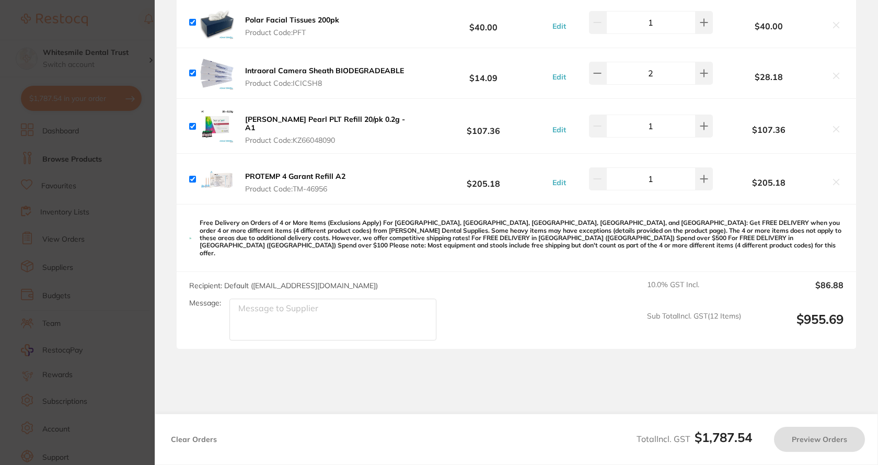
click at [125, 184] on section "Update RRP Set your pre negotiated price for this item. Item Agreed RRP (excl. …" at bounding box center [439, 232] width 878 height 465
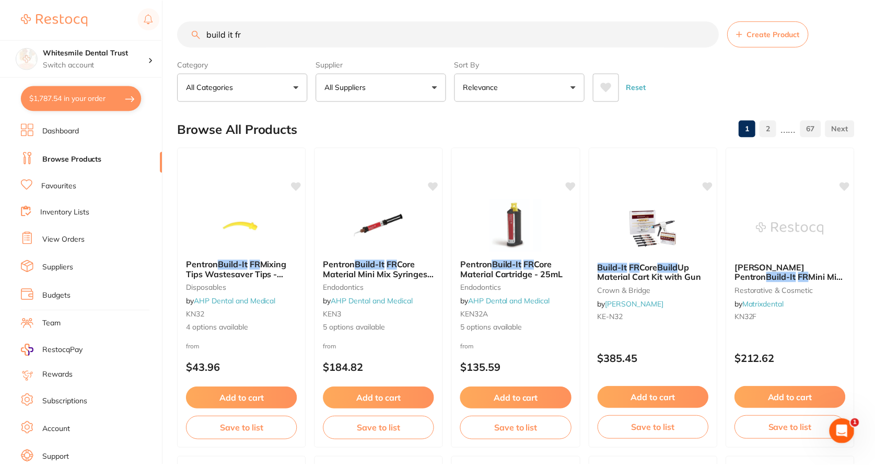
scroll to position [2, 0]
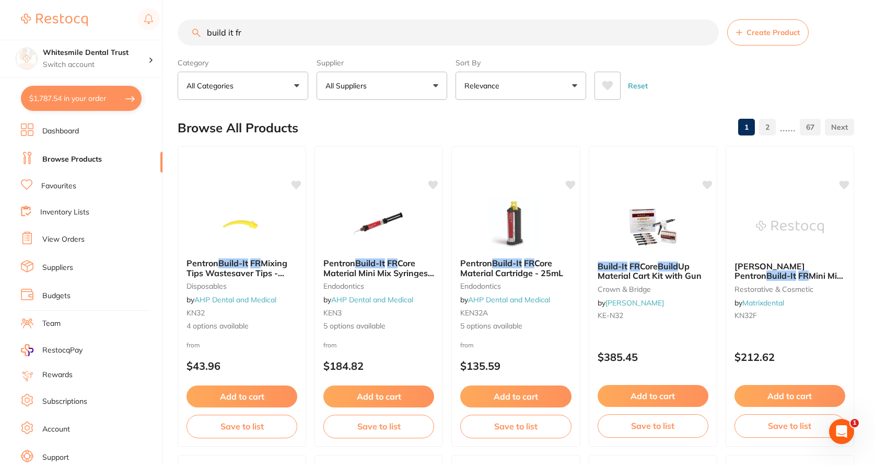
click at [74, 237] on link "View Orders" at bounding box center [63, 239] width 42 height 10
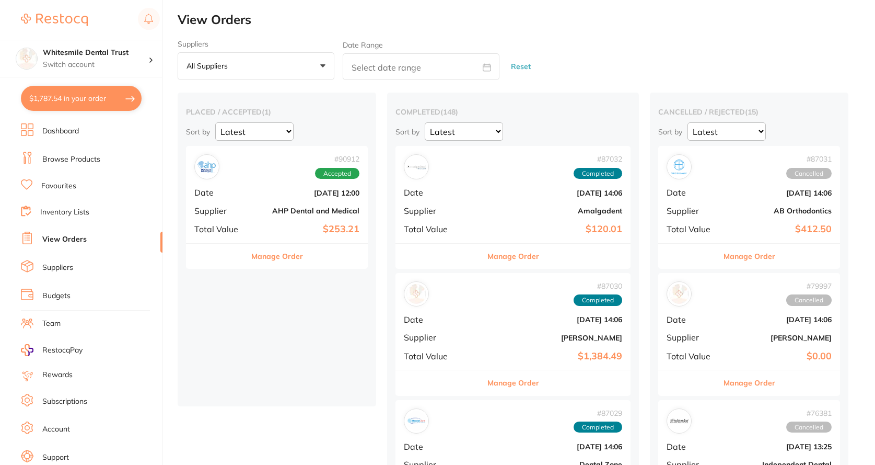
click at [233, 200] on div "# 90912 Accepted Date Aug 21 2025, 12:00 Supplier AHP Dental and Medical Total …" at bounding box center [277, 194] width 182 height 97
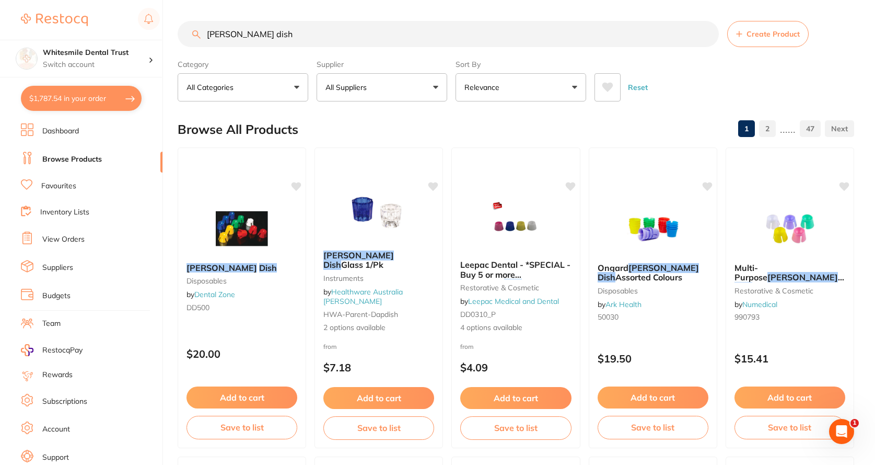
type input "[PERSON_NAME] dish"
click at [394, 89] on button "All Suppliers" at bounding box center [382, 87] width 131 height 28
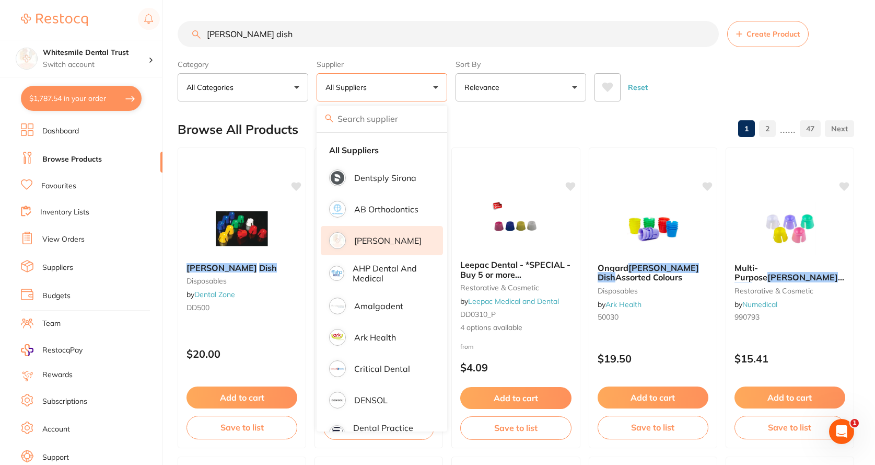
click at [373, 241] on p "[PERSON_NAME]" at bounding box center [387, 240] width 67 height 9
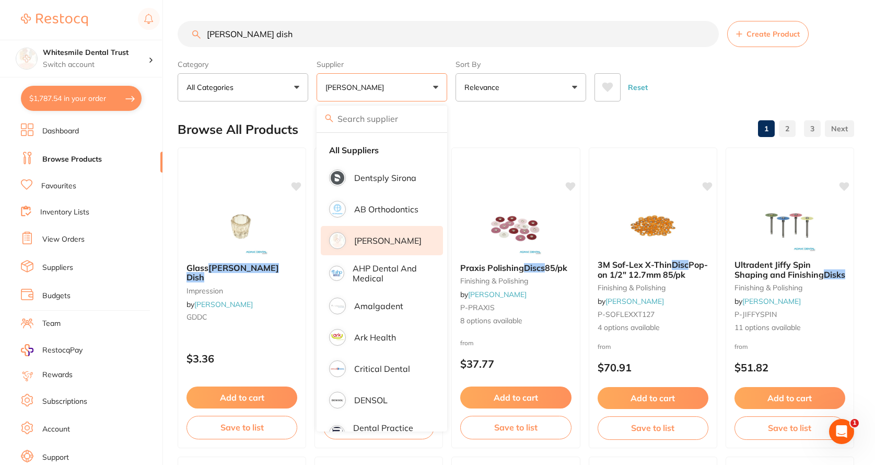
click at [674, 87] on div "Reset" at bounding box center [720, 83] width 251 height 37
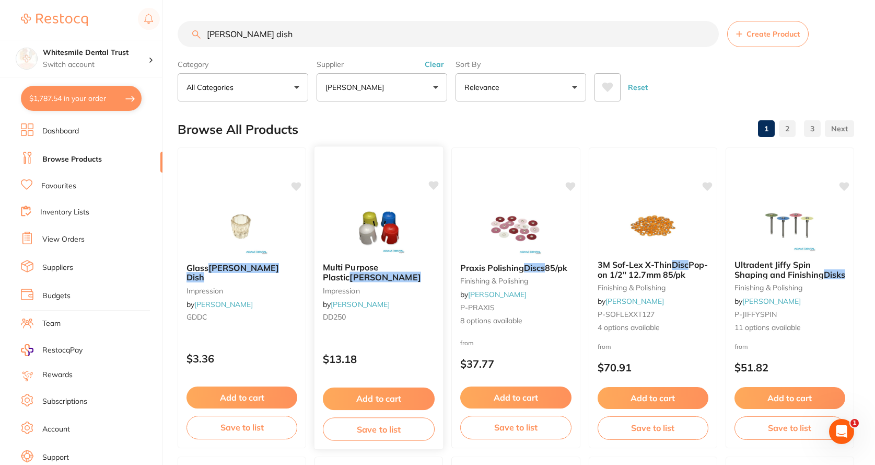
click at [356, 303] on link "[PERSON_NAME]" at bounding box center [360, 303] width 59 height 9
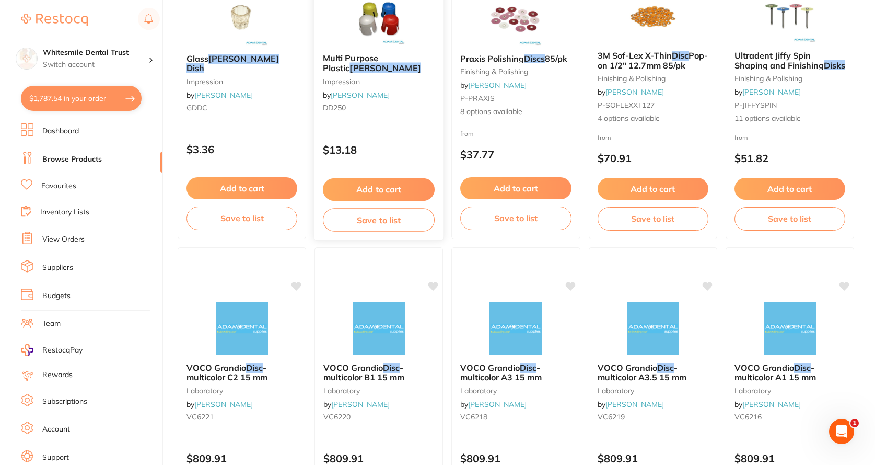
click at [372, 67] on b "Multi Purpose Plastic [PERSON_NAME]" at bounding box center [379, 62] width 112 height 19
click at [385, 29] on img at bounding box center [379, 19] width 68 height 52
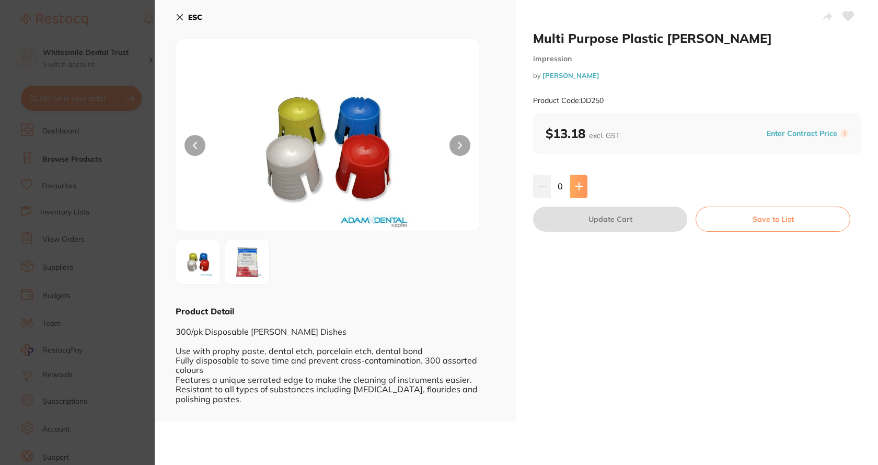
click at [578, 190] on icon at bounding box center [578, 186] width 7 height 7
type input "1"
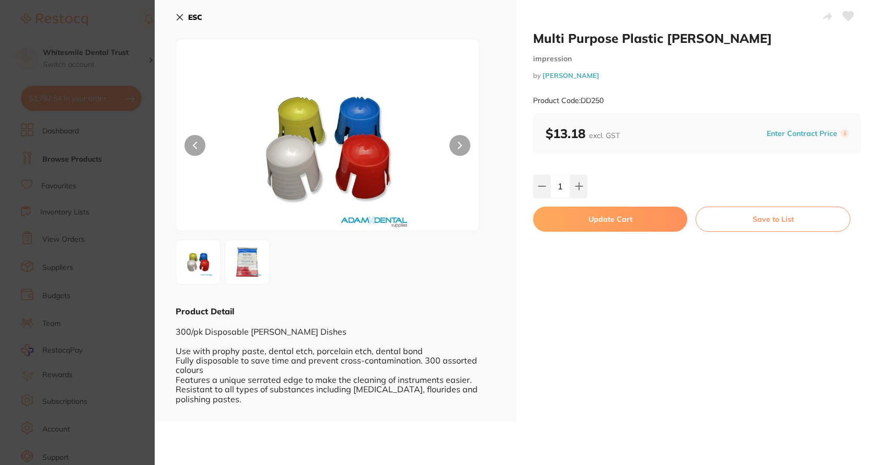
click at [583, 225] on button "Update Cart" at bounding box center [610, 218] width 154 height 25
checkbox input "false"
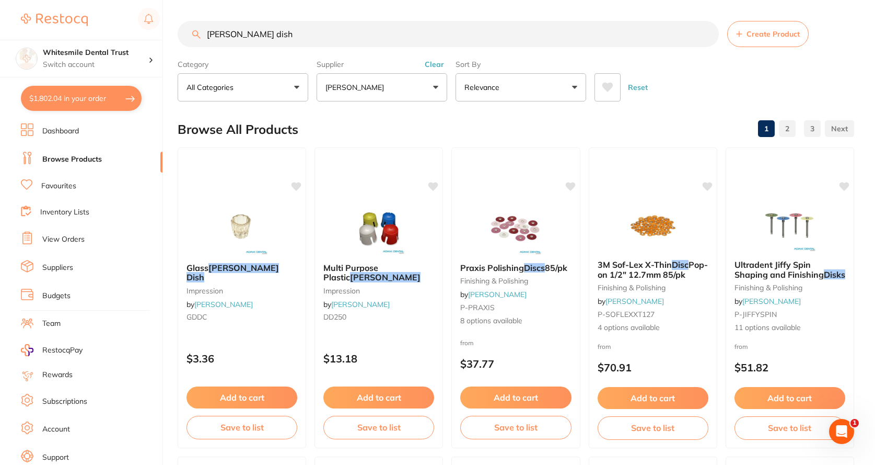
scroll to position [1629, 0]
